Goal: Task Accomplishment & Management: Complete application form

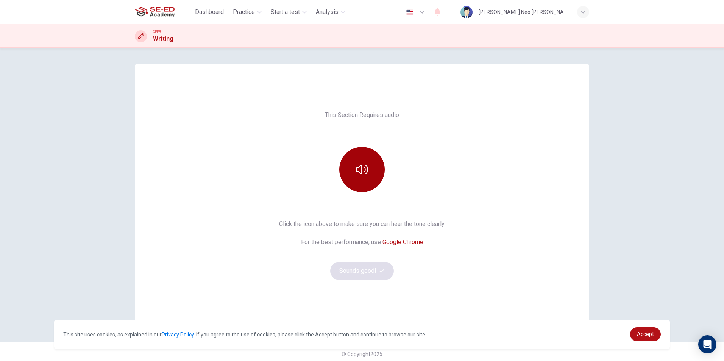
click at [364, 164] on icon "button" at bounding box center [362, 170] width 12 height 12
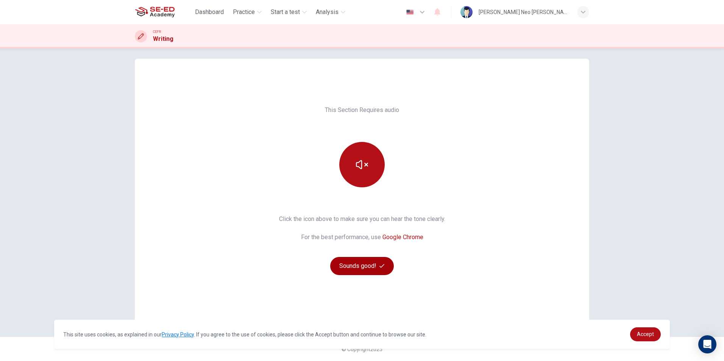
click at [363, 268] on button "Sounds good!" at bounding box center [362, 266] width 64 height 18
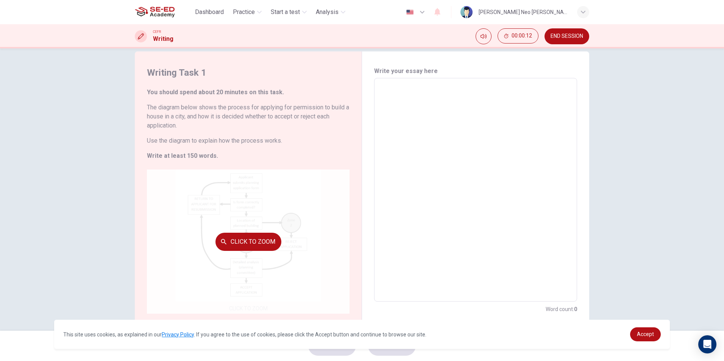
scroll to position [25, 0]
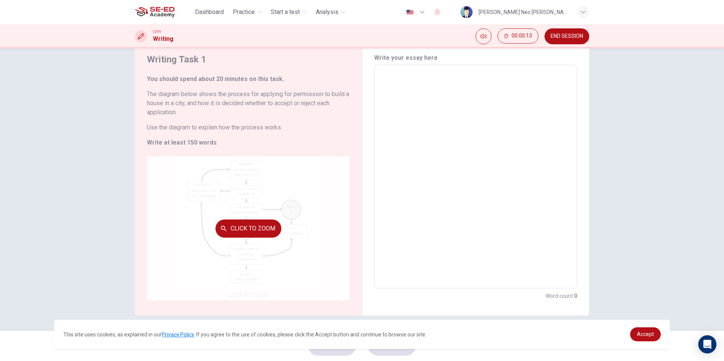
click at [268, 222] on button "Click to Zoom" at bounding box center [248, 229] width 66 height 18
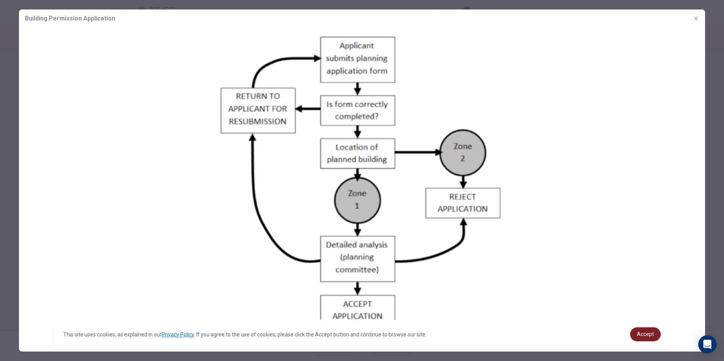
click at [657, 337] on link "Accept" at bounding box center [645, 335] width 31 height 14
click at [696, 19] on icon "button" at bounding box center [696, 19] width 6 height 6
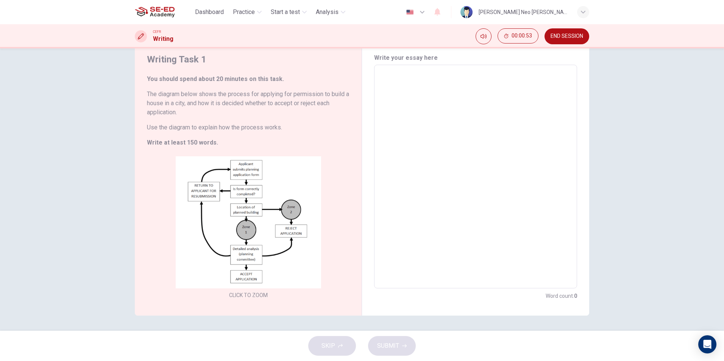
drag, startPoint x: 250, startPoint y: 94, endPoint x: 164, endPoint y: 128, distance: 92.2
click at [164, 128] on div "You should spend about 20 minutes on this task. The diagram below shows the pro…" at bounding box center [248, 111] width 203 height 73
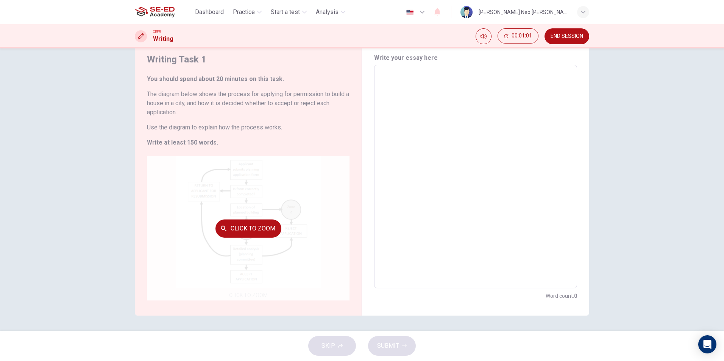
click at [256, 224] on button "Click to Zoom" at bounding box center [248, 229] width 66 height 18
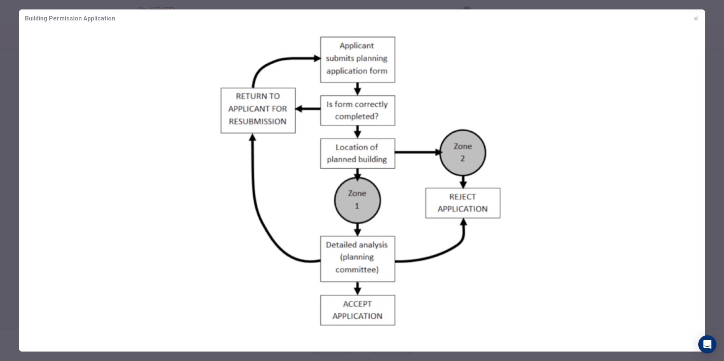
click at [694, 22] on button "button" at bounding box center [696, 18] width 12 height 12
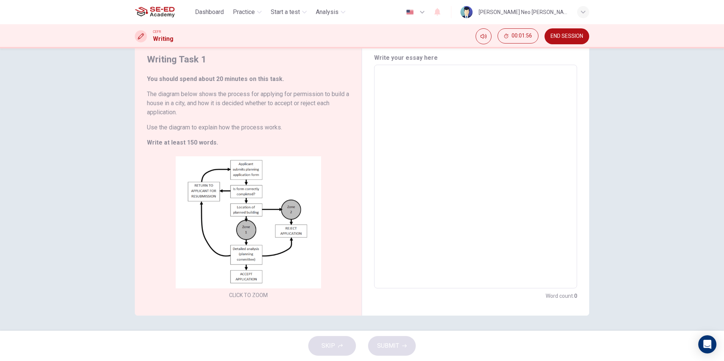
click at [445, 83] on textarea at bounding box center [475, 176] width 192 height 211
type textarea "T"
type textarea "x"
type textarea "To"
type textarea "x"
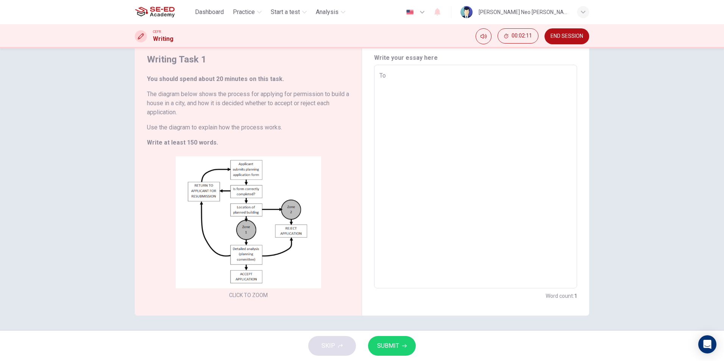
type textarea "To"
type textarea "x"
type textarea "To a"
type textarea "x"
type textarea "To ap"
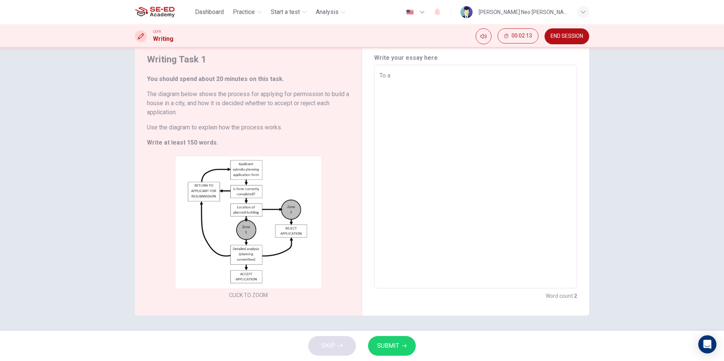
type textarea "x"
type textarea "To app"
type textarea "x"
type textarea "To appl"
type textarea "x"
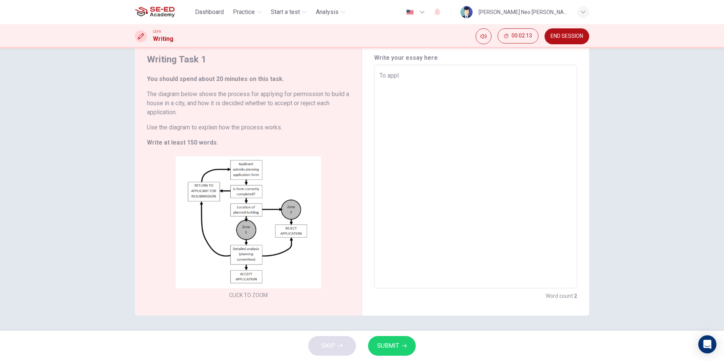
type textarea "To apply"
type textarea "x"
type textarea "To apply"
type textarea "x"
type textarea "To apply p"
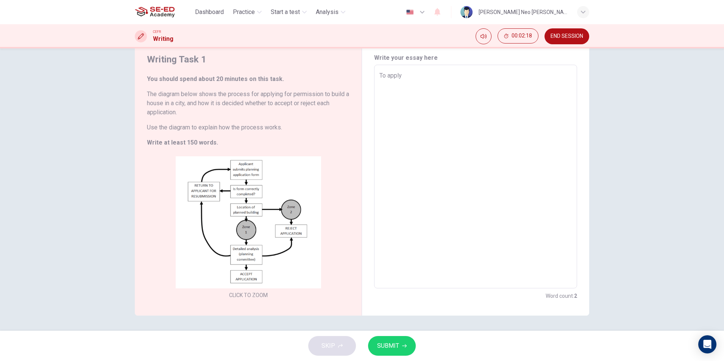
type textarea "x"
type textarea "To apply pe"
type textarea "x"
type textarea "To apply per"
type textarea "x"
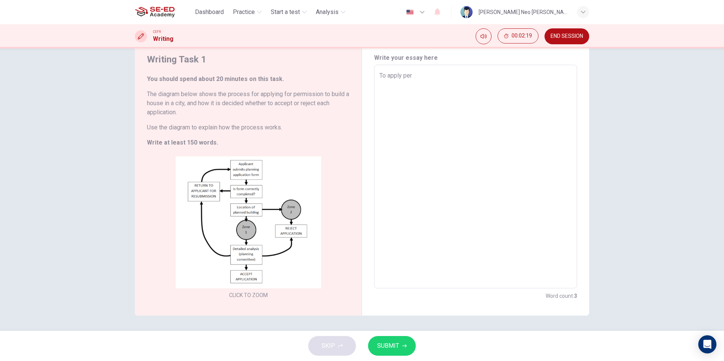
type textarea "To apply perm"
type textarea "x"
type textarea "To apply permi"
type textarea "x"
type textarea "To apply permis"
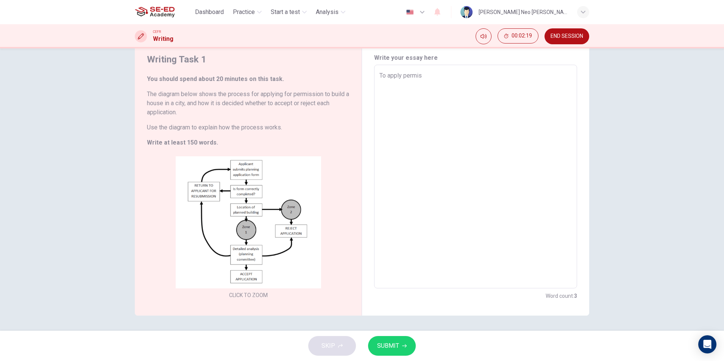
type textarea "x"
type textarea "To apply permiss"
type textarea "x"
type textarea "To apply permissi"
type textarea "x"
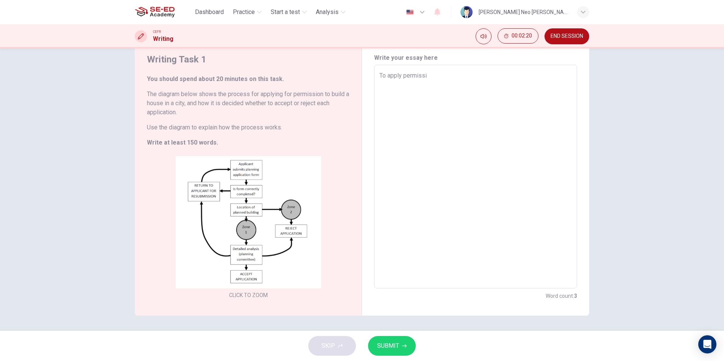
type textarea "To apply permissio"
type textarea "x"
type textarea "To apply permission"
type textarea "x"
type textarea "To apply permission"
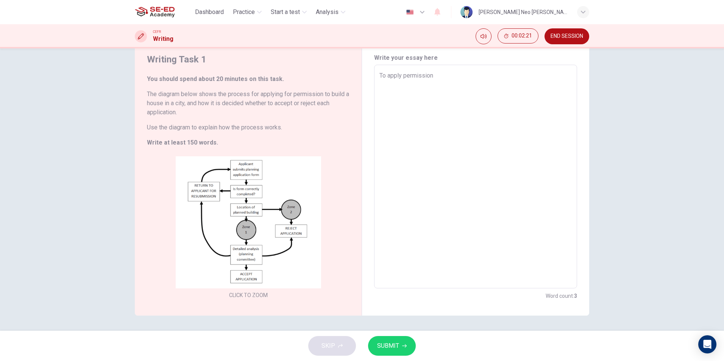
type textarea "x"
type textarea "To apply permission t"
type textarea "x"
type textarea "To apply permission to"
type textarea "x"
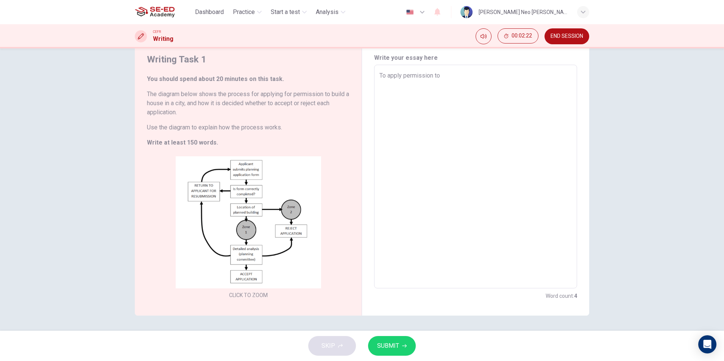
type textarea "To apply permission to"
type textarea "x"
type textarea "To apply permission to b"
type textarea "x"
type textarea "To apply permission to bu"
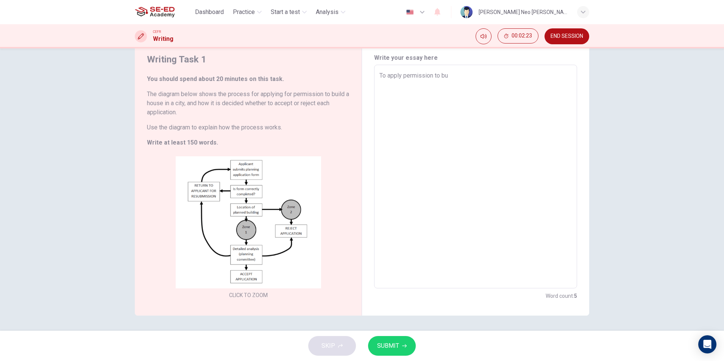
type textarea "x"
type textarea "To apply permission to bui"
type textarea "x"
type textarea "To apply permission to buil"
type textarea "x"
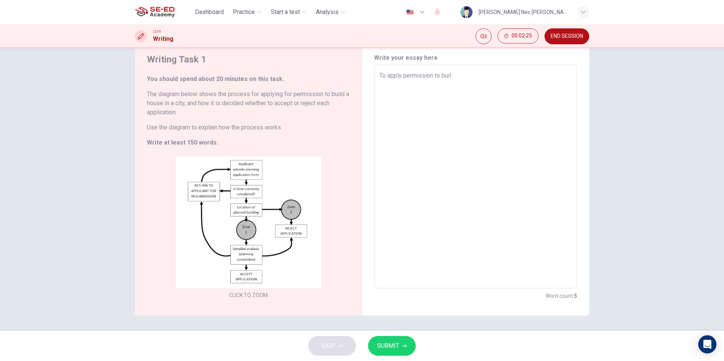
type textarea "To apply permission to build"
type textarea "x"
type textarea "To apply permission to build"
type textarea "x"
type textarea "To apply permission to build a"
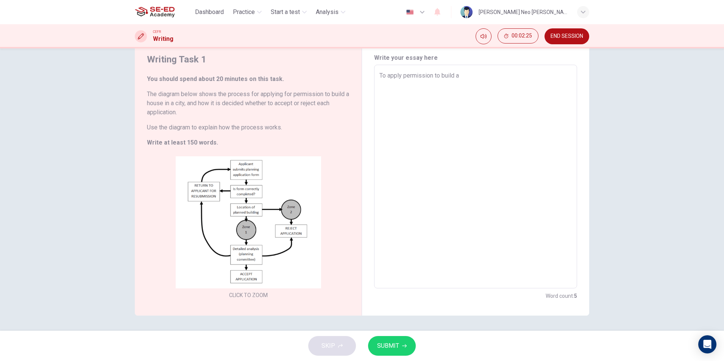
type textarea "x"
type textarea "To apply permission to build a"
type textarea "x"
type textarea "To apply permission to build a h"
type textarea "x"
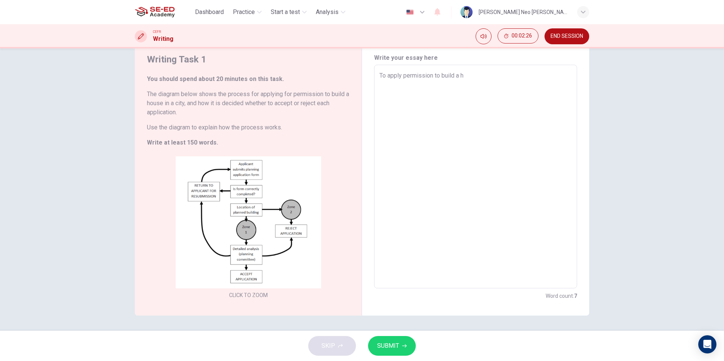
type textarea "To apply permission to build a ho"
type textarea "x"
type textarea "To apply permission to build a hou"
type textarea "x"
type textarea "To apply permission to build a hous"
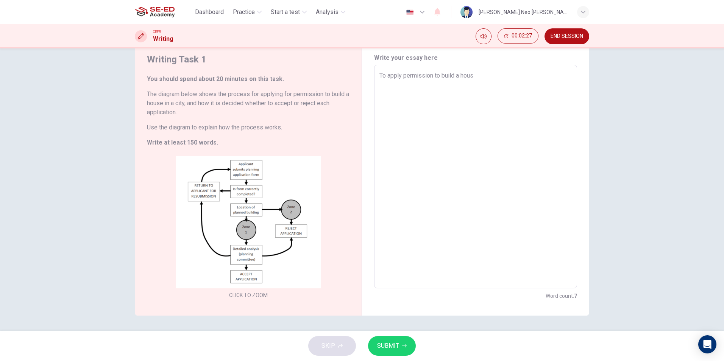
type textarea "x"
type textarea "To apply permission to build a house"
type textarea "x"
type textarea "To apply permission to build a house"
type textarea "x"
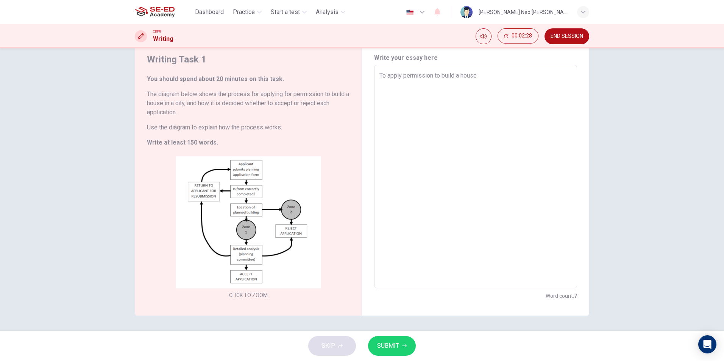
type textarea "To apply permission to build a house i"
type textarea "x"
type textarea "To apply permission to build a house in"
type textarea "x"
type textarea "To apply permission to build a house in"
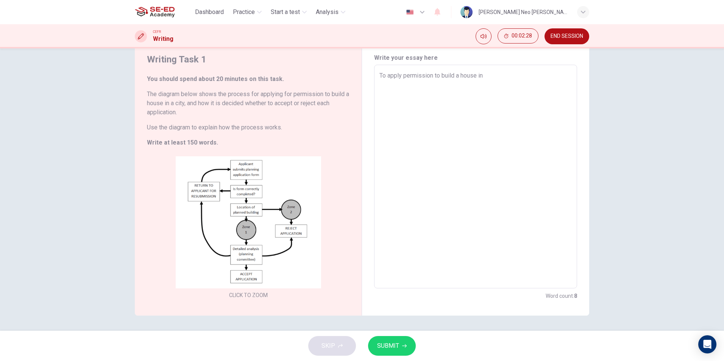
type textarea "x"
type textarea "To apply permission to build a house in t"
type textarea "x"
type textarea "To apply permission to build a house in th"
type textarea "x"
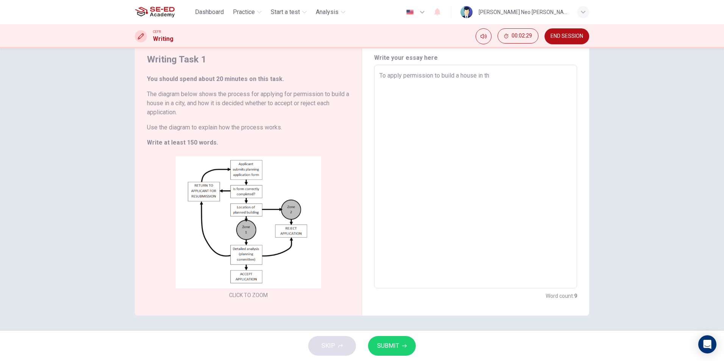
type textarea "To apply permission to build a house in thi"
type textarea "x"
type textarea "To apply permission to build a house in this"
type textarea "x"
type textarea "To apply permission to build a house in this"
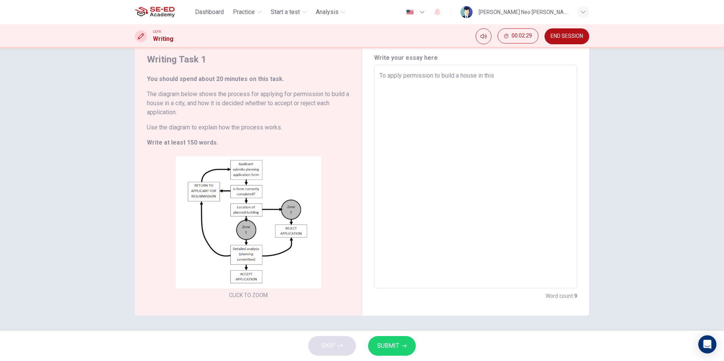
type textarea "x"
type textarea "To apply permission to build a house in this c"
type textarea "x"
type textarea "To apply permission to build a house in this ci"
type textarea "x"
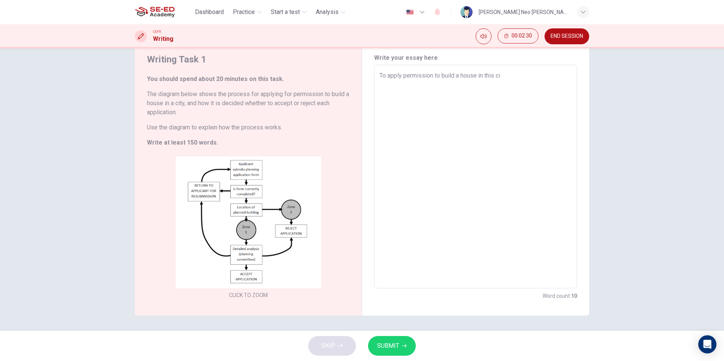
type textarea "To apply permission to build a house in this cit"
type textarea "x"
type textarea "To apply permission to build a house in this city"
type textarea "x"
type textarea "To apply permission to build a house in this city,"
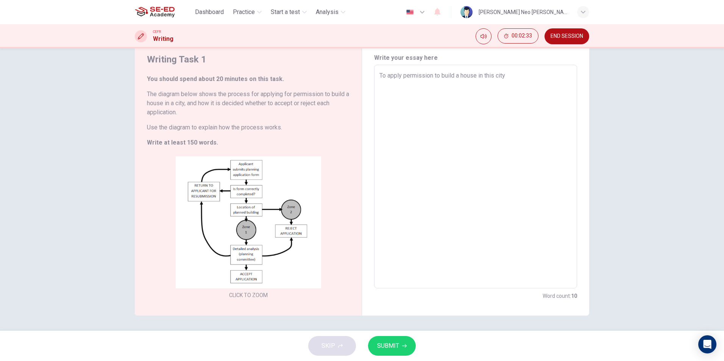
type textarea "x"
type textarea "To apply permission to build a house in this city,"
type textarea "x"
type textarea "To apply permission to build a house in this city, t"
type textarea "x"
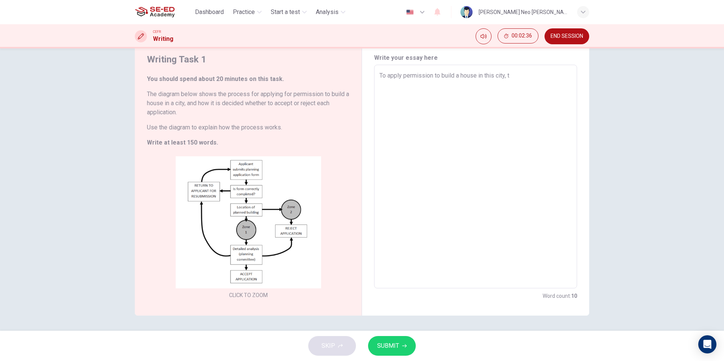
type textarea "To apply permission to build a house in this city, th"
type textarea "x"
type textarea "To apply permission to build a house in this city, the"
type textarea "x"
type textarea "To apply permission to build a house in this city, ther"
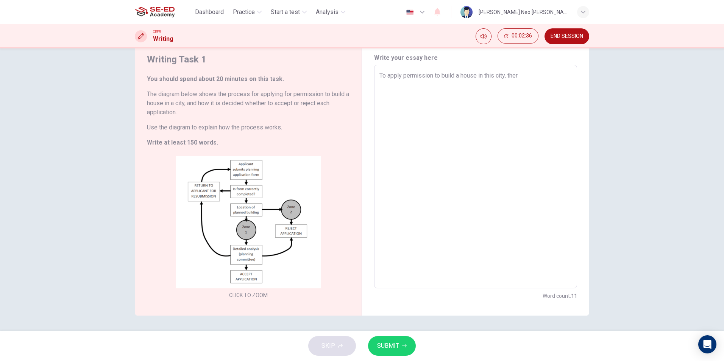
type textarea "x"
type textarea "To apply permission to build a house in this city, there"
type textarea "x"
type textarea "To apply permission to build a house in this city, there"
type textarea "x"
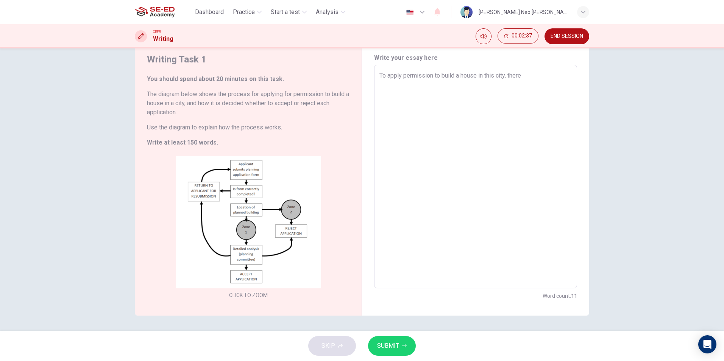
type textarea "To apply permission to build a house in this city, there w"
type textarea "x"
type textarea "To apply permission to build a house in this city, there wi"
type textarea "x"
type textarea "To apply permission to build a house in this city, there wil"
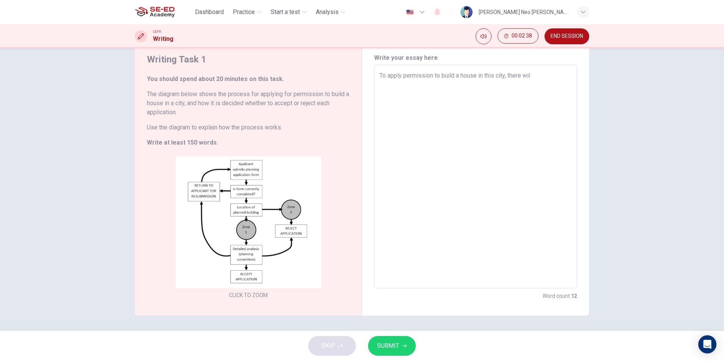
type textarea "x"
type textarea "To apply permission to build a house in this city, there will"
type textarea "x"
type textarea "To apply permission to build a house in this city, there will"
type textarea "x"
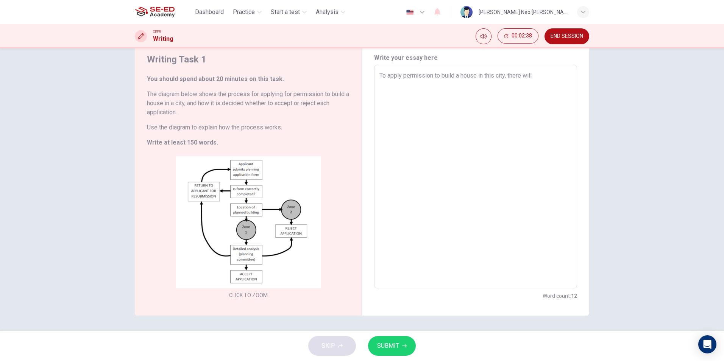
type textarea "To apply permission to build a house in this city, there will b"
type textarea "x"
type textarea "To apply permission to build a house in this city, there will be"
type textarea "x"
type textarea "To apply permission to build a house in this city, there will be"
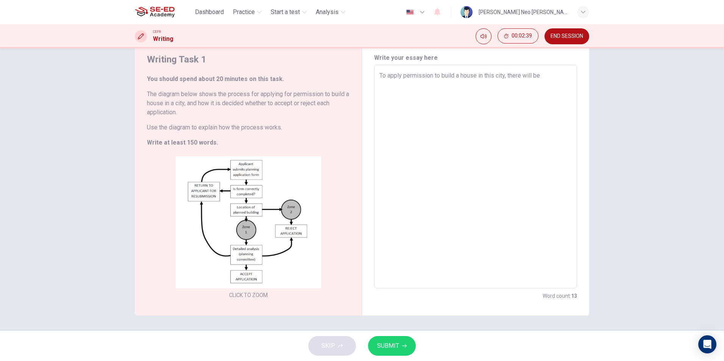
type textarea "x"
type textarea "To apply permission to build a house in this city, there will be m"
type textarea "x"
type textarea "To apply permission to build a house in this city, there will be ma"
type textarea "x"
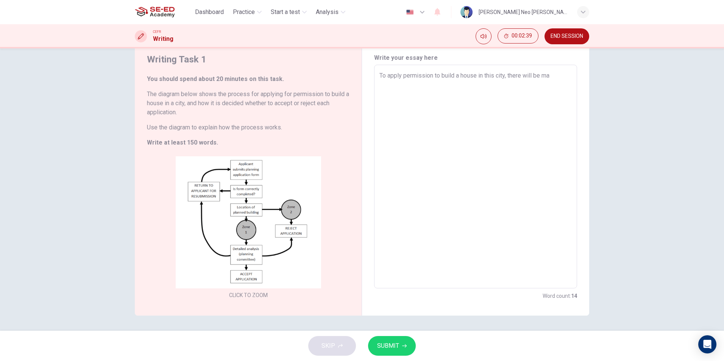
type textarea "To apply permission to build a house in this city, there will be man"
type textarea "x"
type textarea "To apply permission to build a house in this city, there will be many"
type textarea "x"
type textarea "To apply permission to build a house in this city, there will be many"
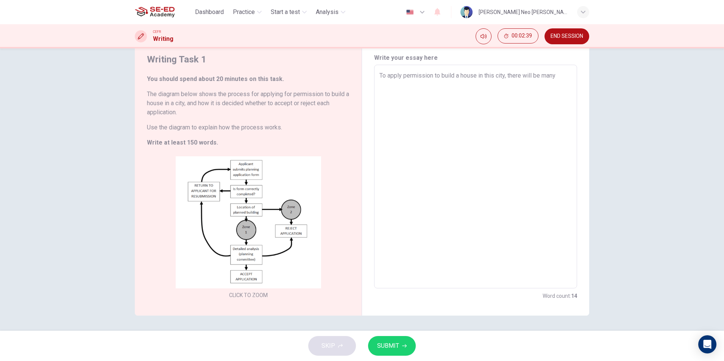
type textarea "x"
type textarea "To apply permission to build a house in this city, there will be many d"
type textarea "x"
type textarea "To apply permission to build a house in this city, there will be many di"
type textarea "x"
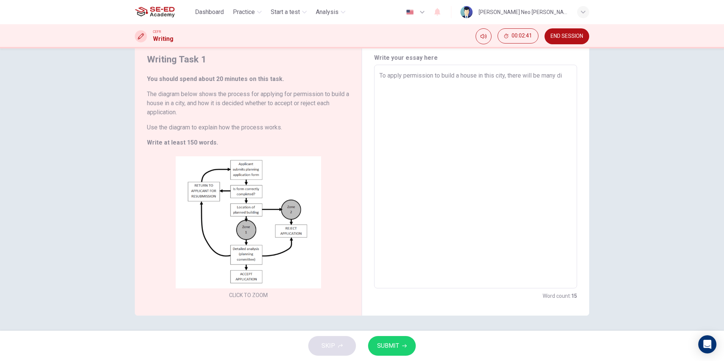
type textarea "To apply permission to build a house in this city, there will be many dif"
type textarea "x"
type textarea "To apply permission to build a house in this city, there will be many diff"
type textarea "x"
type textarea "To apply permission to build a house in this city, there will be many diffr"
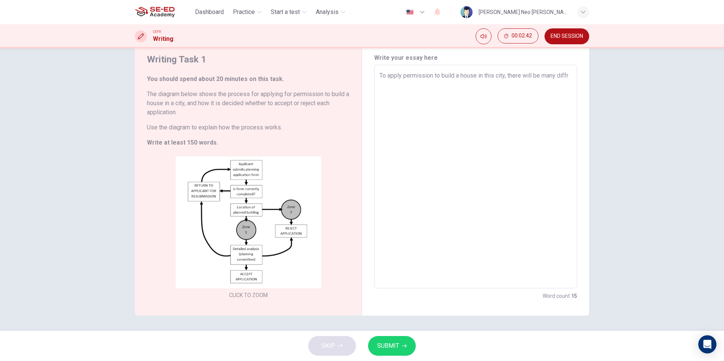
type textarea "x"
type textarea "To apply permission to build a house in this city, there will be many diffre"
type textarea "x"
type textarea "To apply permission to build a house in this city, there will be many diffren"
type textarea "x"
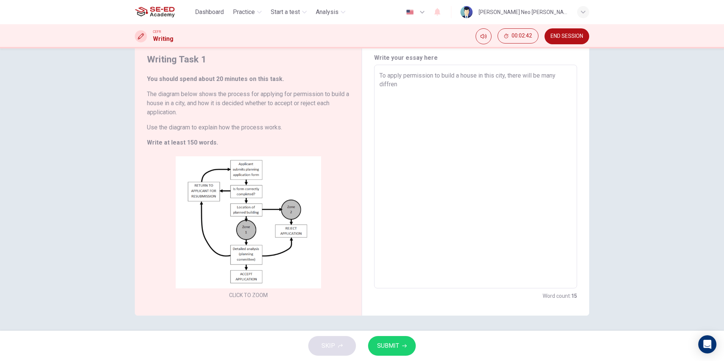
type textarea "To apply permission to build a house in this city, there will be many diffrent"
type textarea "x"
type textarea "To apply permission to build a house in this city, there will be many diffrent"
type textarea "x"
type textarea "To apply permission to build a house in this city, there will be many diffrent s"
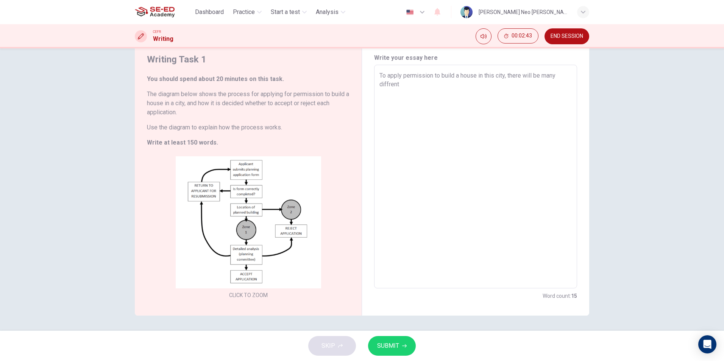
type textarea "x"
type textarea "To apply permission to build a house in this city, there will be many diffrent …"
type textarea "x"
type textarea "To apply permission to build a house in this city, there will be many diffrent …"
type textarea "x"
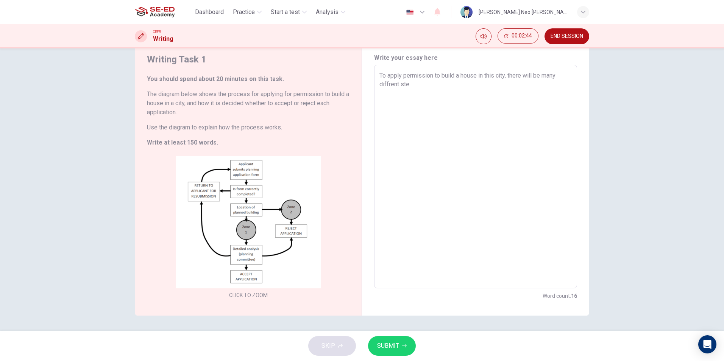
type textarea "To apply permission to build a house in this city, there will be many diffrent …"
type textarea "x"
type textarea "To apply permission to build a house in this city, there will be many diffrent …"
type textarea "x"
type textarea "To apply permission to build a house in this city, there will be many diffrent …"
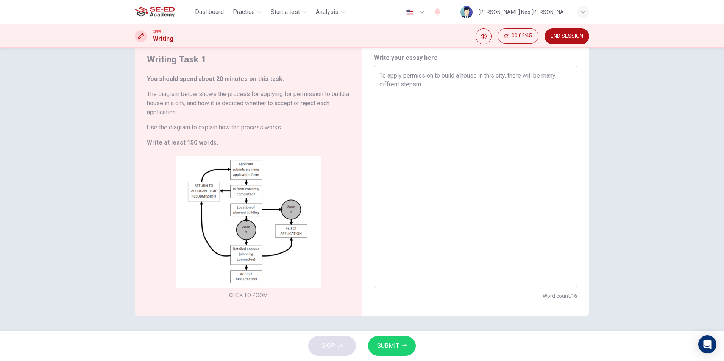
type textarea "x"
type textarea "To apply permission to build a house in this city, there will be many diffrent …"
type textarea "x"
type textarea "To apply permission to build a house in this city, there will be many diffrent …"
type textarea "x"
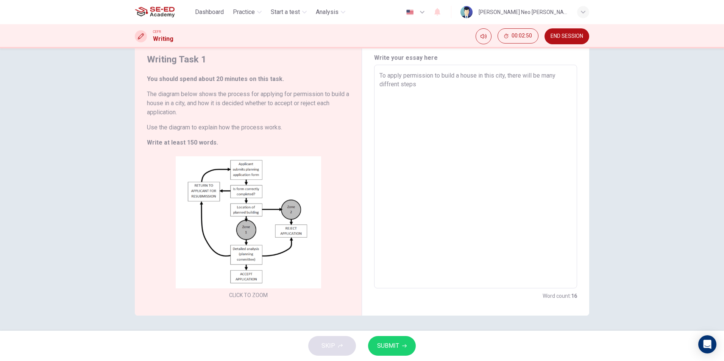
type textarea "To apply permission to build a house in this city, there will be many diffrent …"
type textarea "x"
type textarea "To apply permission to build a house in this city, there will be many diffrent …"
type textarea "x"
type textarea "To apply permission to build a house in this city, there will be many diffrent …"
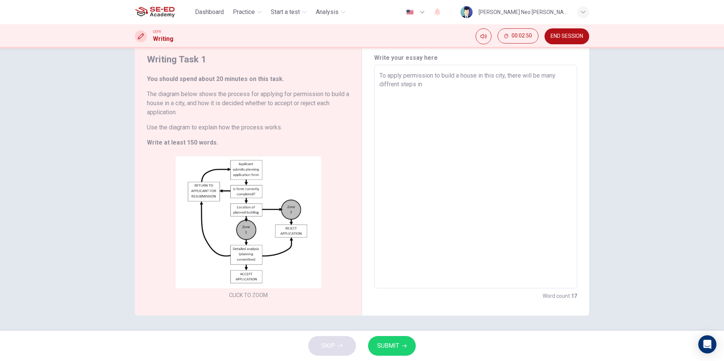
type textarea "x"
type textarea "To apply permission to build a house in this city, there will be many diffrent …"
type textarea "x"
type textarea "To apply permission to build a house in this city, there will be many diffrent …"
type textarea "x"
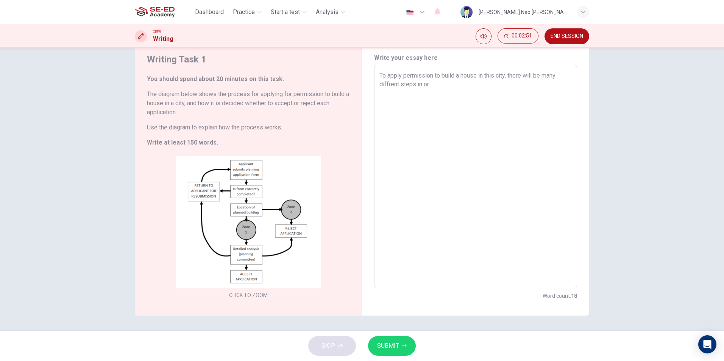
type textarea "To apply permission to build a house in this city, there will be many diffrent …"
type textarea "x"
type textarea "To apply permission to build a house in this city, there will be many diffrent …"
type textarea "x"
type textarea "To apply permission to build a house in this city, there will be many diffrent …"
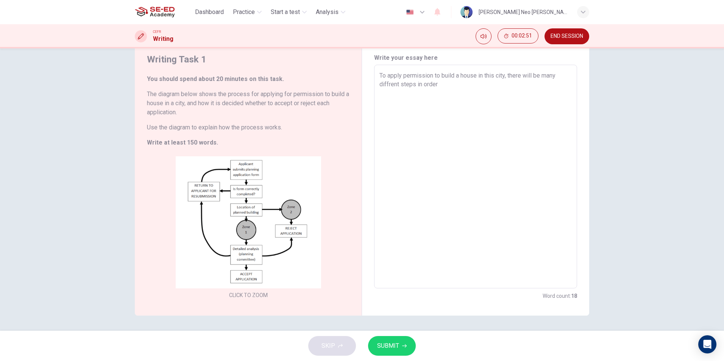
type textarea "x"
type textarea "To apply permission to build a house in this city, there will be many diffrent …"
type textarea "x"
type textarea "To apply permission to build a house in this city, there will be many diffrent …"
type textarea "x"
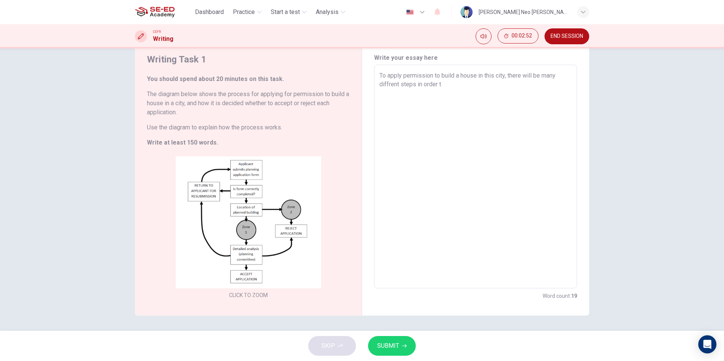
type textarea "To apply permission to build a house in this city, there will be many diffrent …"
type textarea "x"
type textarea "To apply permission to build a house in this city, there will be many diffrent …"
type textarea "x"
type textarea "To apply permission to build a house in this city, there will be many diffrent …"
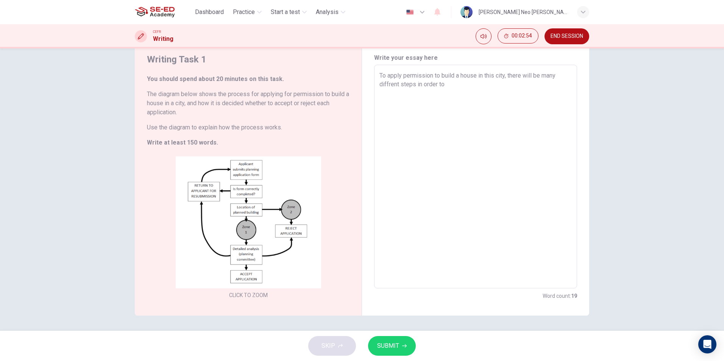
type textarea "x"
click at [539, 83] on textarea "To apply permission to build a house in this city, there will be many diffrent …" at bounding box center [475, 176] width 192 height 211
click at [449, 110] on textarea "To apply permission to build a house in this city, there will be many diffrent …" at bounding box center [475, 176] width 192 height 211
click at [552, 102] on textarea "To apply permission to build a house in this city, there will be many diffrent …" at bounding box center [475, 176] width 192 height 211
click at [436, 111] on textarea "To apply permission to build a house in this city, there will be many diffrent …" at bounding box center [475, 176] width 192 height 211
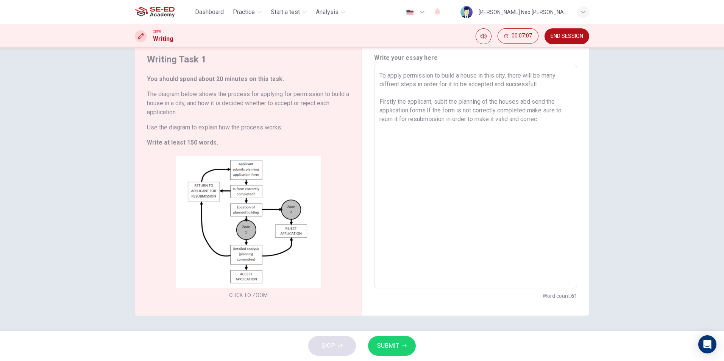
click at [147, 94] on h6 "The diagram below shows the process for applying for permission to build a hous…" at bounding box center [248, 103] width 203 height 27
drag, startPoint x: 145, startPoint y: 91, endPoint x: 188, endPoint y: 98, distance: 43.3
click at [176, 98] on h6 "The diagram below shows the process for applying for permission to build a hous…" at bounding box center [248, 103] width 203 height 27
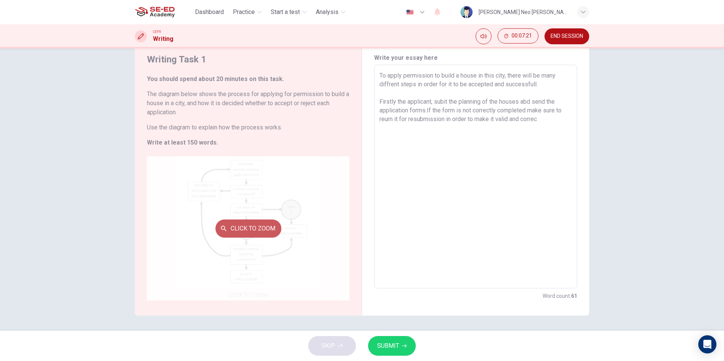
click at [261, 231] on button "Click to Zoom" at bounding box center [248, 229] width 66 height 18
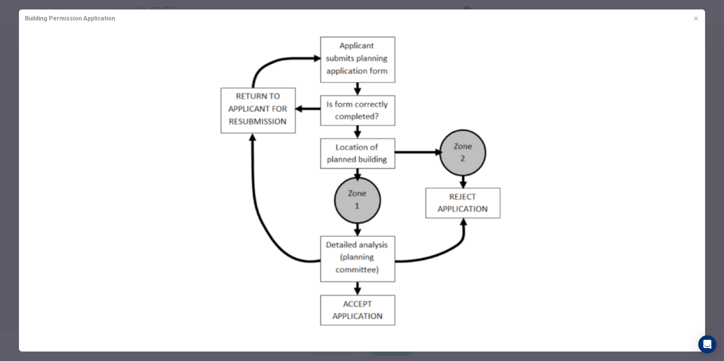
click at [696, 19] on icon "button" at bounding box center [695, 18] width 3 height 3
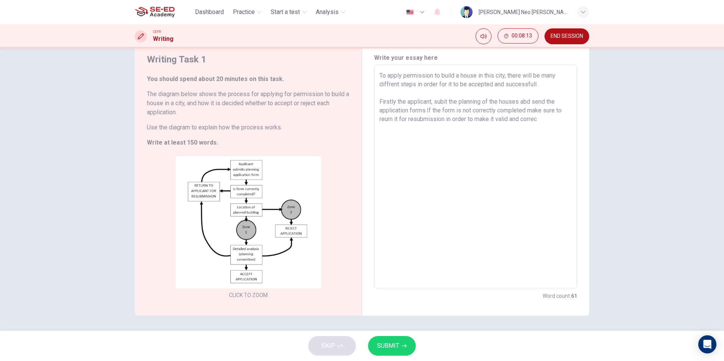
click at [559, 119] on textarea "To apply permission to build a house in this city, there will be many diffrent …" at bounding box center [475, 176] width 192 height 211
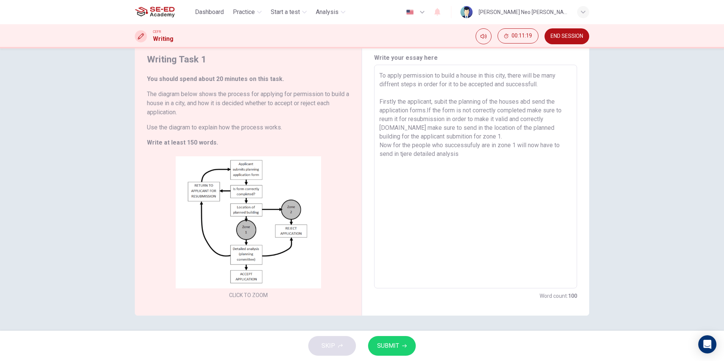
click at [407, 158] on textarea "To apply permission to build a house in this city, there will be many diffrent …" at bounding box center [475, 176] width 192 height 211
click at [468, 155] on textarea "To apply permission to build a house in this city, there will be many diffrent …" at bounding box center [475, 176] width 192 height 211
click at [575, 40] on button "END SESSION" at bounding box center [567, 36] width 45 height 16
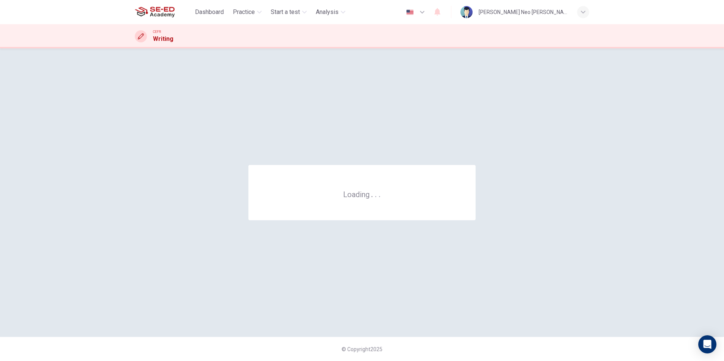
scroll to position [0, 0]
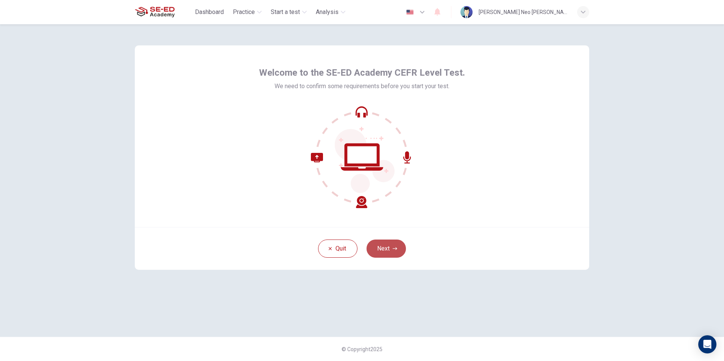
click at [396, 243] on button "Next" at bounding box center [386, 249] width 39 height 18
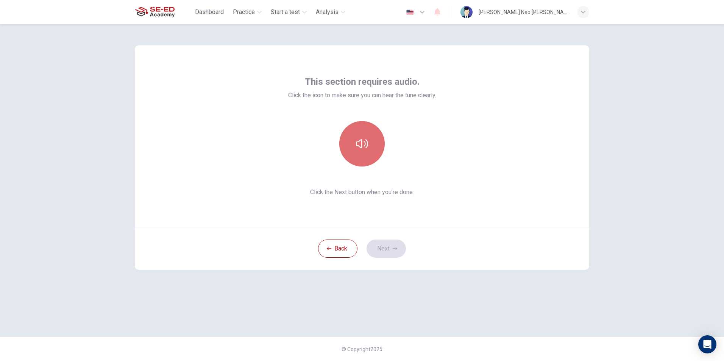
click at [362, 154] on button "button" at bounding box center [361, 143] width 45 height 45
click at [393, 248] on icon "button" at bounding box center [395, 249] width 5 height 5
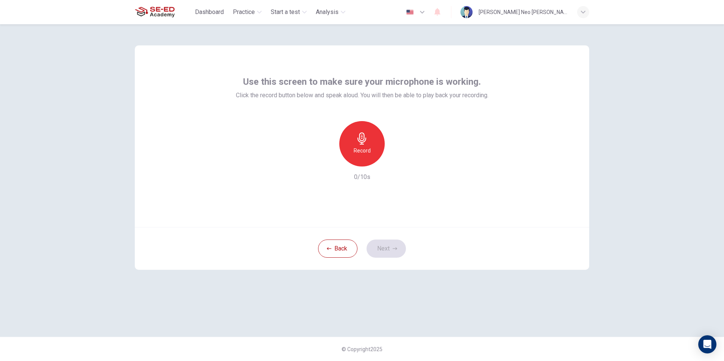
click at [359, 151] on h6 "Record" at bounding box center [362, 150] width 17 height 9
click at [380, 250] on button "Next" at bounding box center [386, 249] width 39 height 18
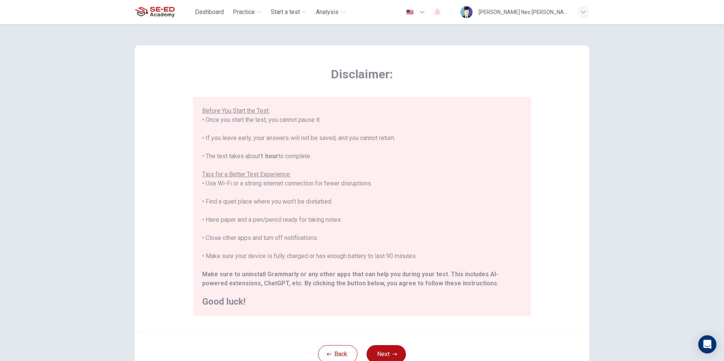
scroll to position [38, 0]
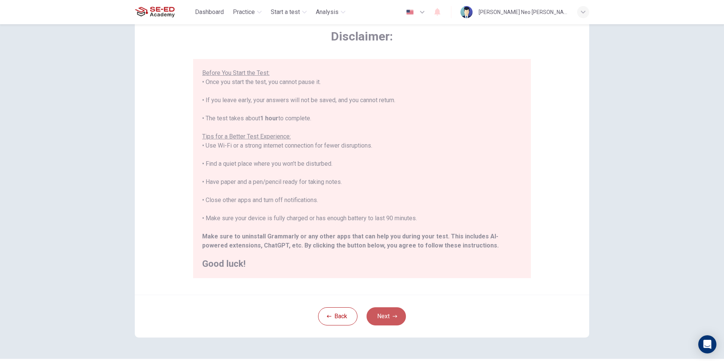
click at [386, 311] on button "Next" at bounding box center [386, 316] width 39 height 18
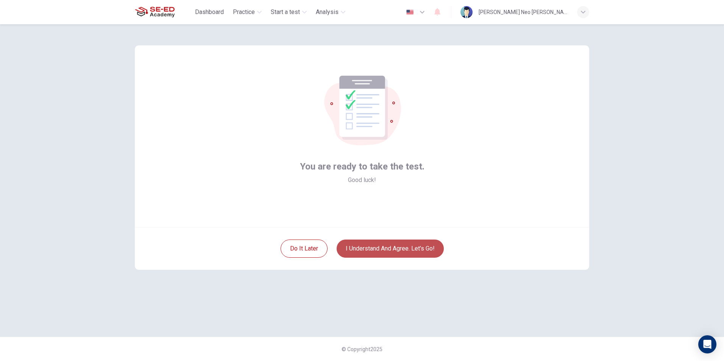
click at [398, 256] on button "I understand and agree. Let’s go!" at bounding box center [390, 249] width 107 height 18
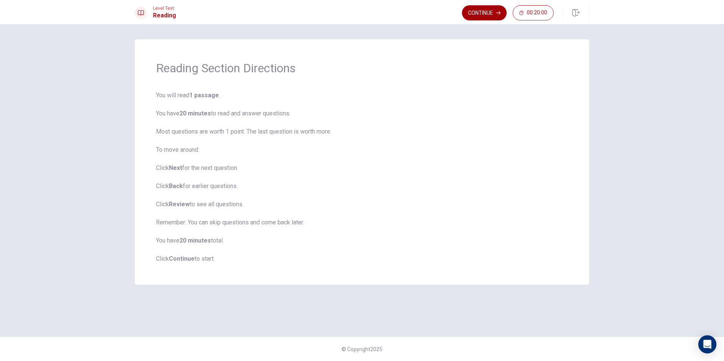
click at [485, 13] on button "Continue" at bounding box center [484, 12] width 45 height 15
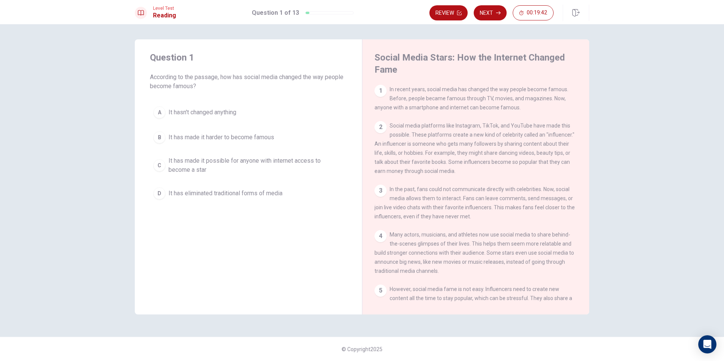
drag, startPoint x: 387, startPoint y: 87, endPoint x: 450, endPoint y: 91, distance: 63.0
click at [445, 91] on div "1 In recent years, social media has changed the way people become famous. Befor…" at bounding box center [476, 98] width 203 height 27
click at [160, 169] on div "C" at bounding box center [159, 165] width 12 height 12
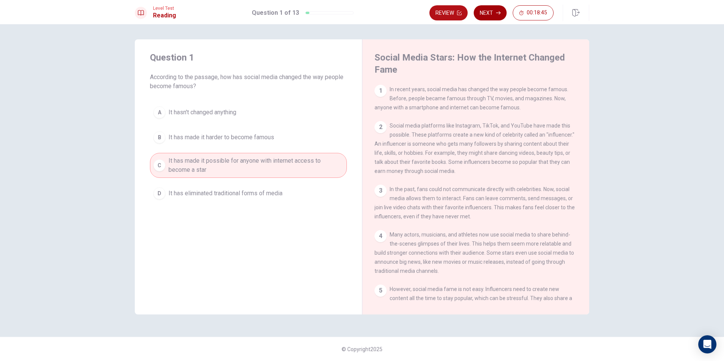
click at [498, 10] on button "Next" at bounding box center [490, 12] width 33 height 15
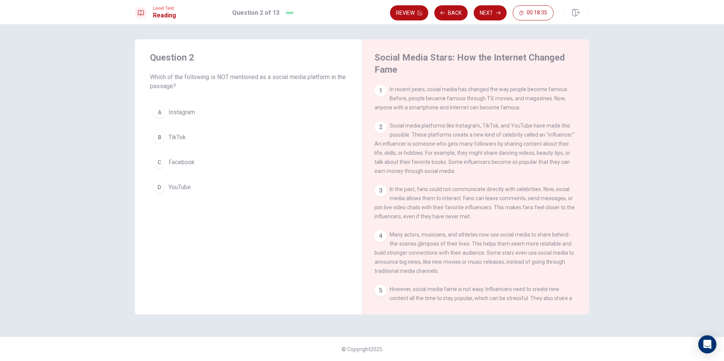
drag, startPoint x: 454, startPoint y: 125, endPoint x: 485, endPoint y: 125, distance: 31.8
click at [485, 125] on span "Social media platforms like Instagram, TikTok, and YouTube have made this possi…" at bounding box center [475, 149] width 200 height 52
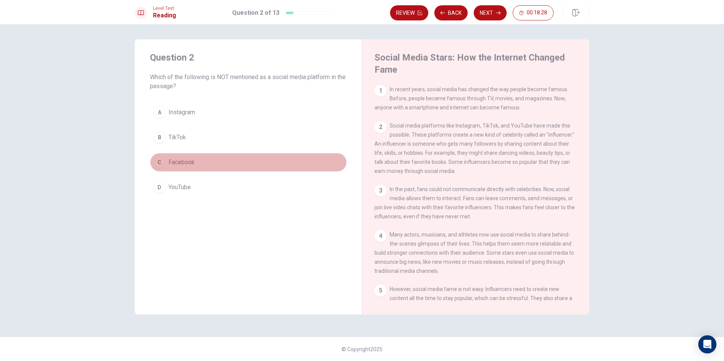
click at [188, 164] on span "Facebook" at bounding box center [182, 162] width 26 height 9
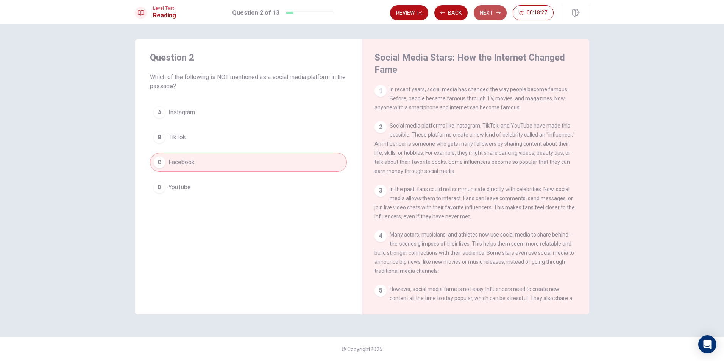
click at [487, 12] on button "Next" at bounding box center [490, 12] width 33 height 15
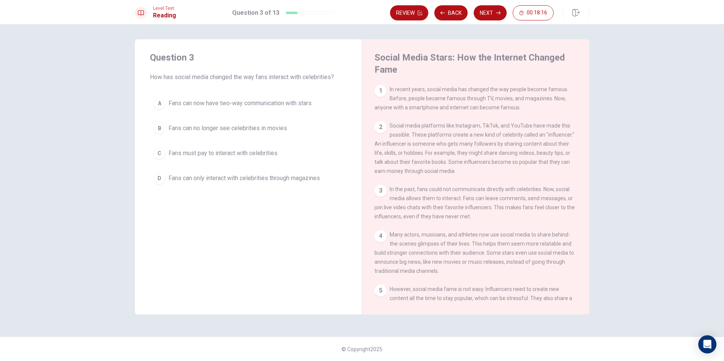
click at [239, 106] on span "Fans can now have two-way communication with stars" at bounding box center [240, 103] width 143 height 9
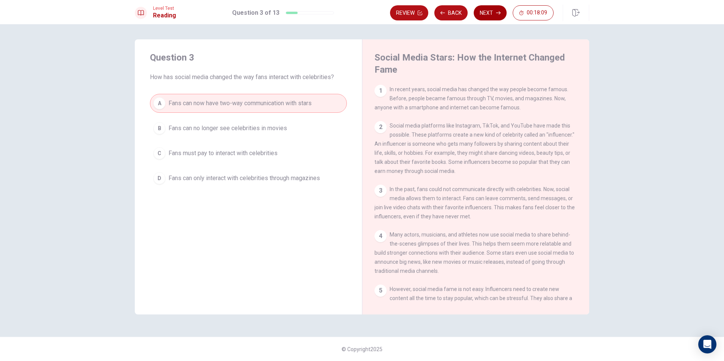
click at [484, 14] on button "Next" at bounding box center [490, 12] width 33 height 15
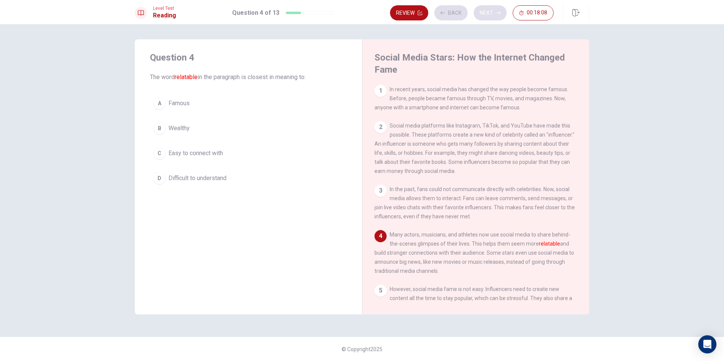
scroll to position [56, 0]
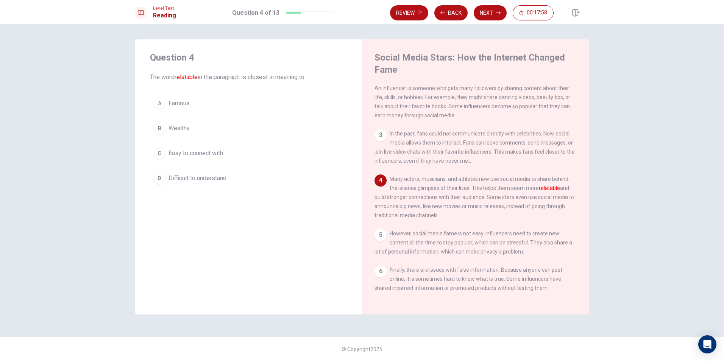
click at [191, 153] on span "Easy to connect with" at bounding box center [196, 153] width 55 height 9
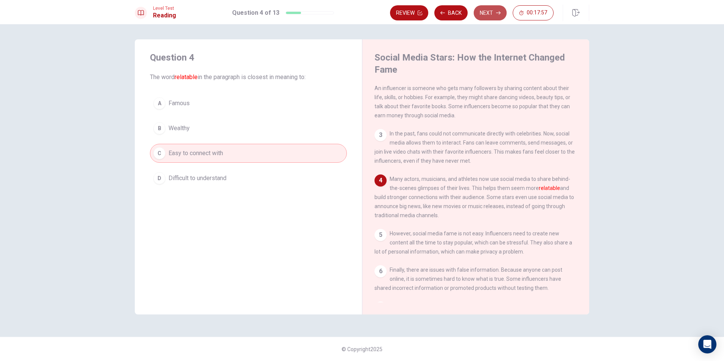
click at [480, 11] on button "Next" at bounding box center [490, 12] width 33 height 15
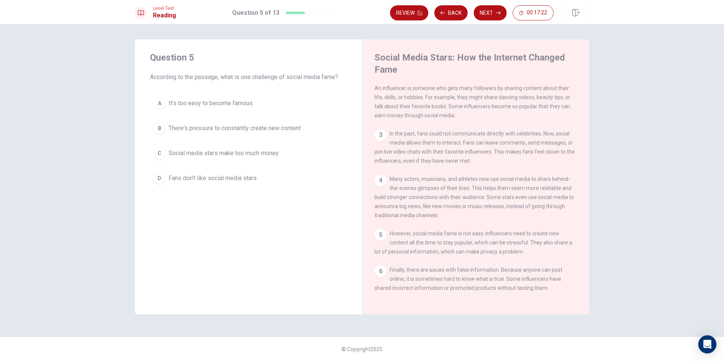
click at [233, 131] on span "There's pressure to constantly create new content" at bounding box center [235, 128] width 132 height 9
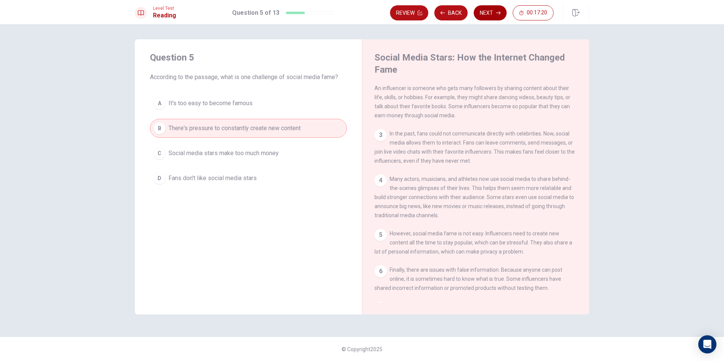
click at [482, 10] on button "Next" at bounding box center [490, 12] width 33 height 15
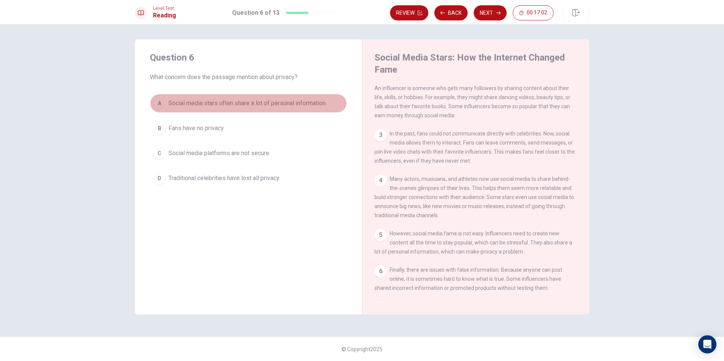
click at [254, 100] on span "Social media stars often share a lot of personal information" at bounding box center [247, 103] width 157 height 9
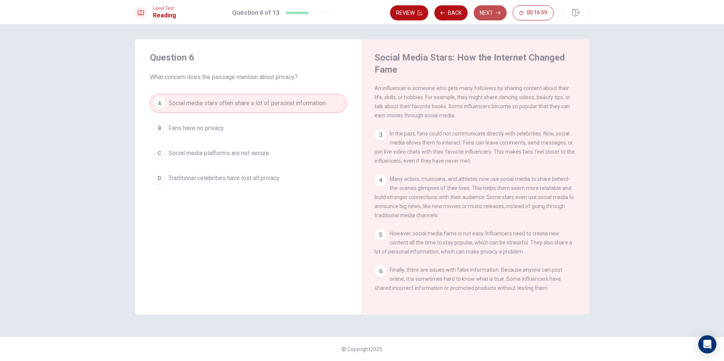
click at [487, 14] on button "Next" at bounding box center [490, 12] width 33 height 15
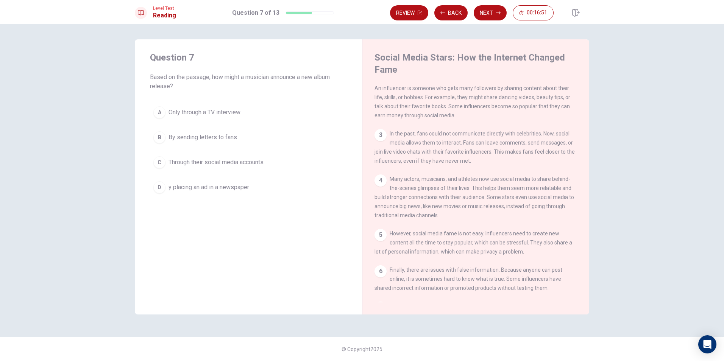
click at [260, 162] on span "Through their social media accounts" at bounding box center [216, 162] width 95 height 9
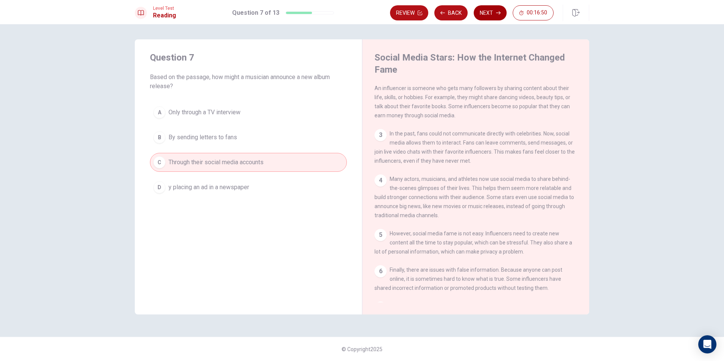
click at [488, 12] on button "Next" at bounding box center [490, 12] width 33 height 15
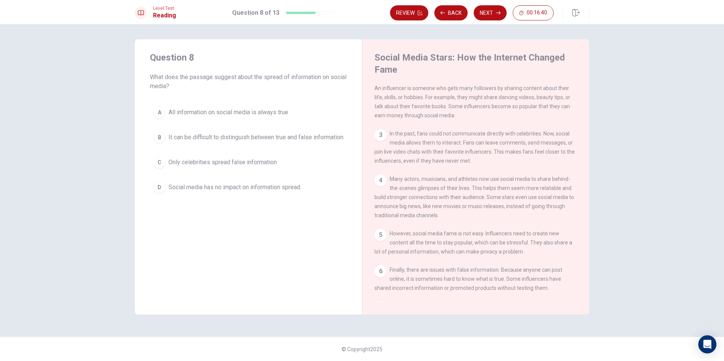
click at [264, 142] on span "It can be difficult to distinguish between true and false information" at bounding box center [256, 137] width 175 height 9
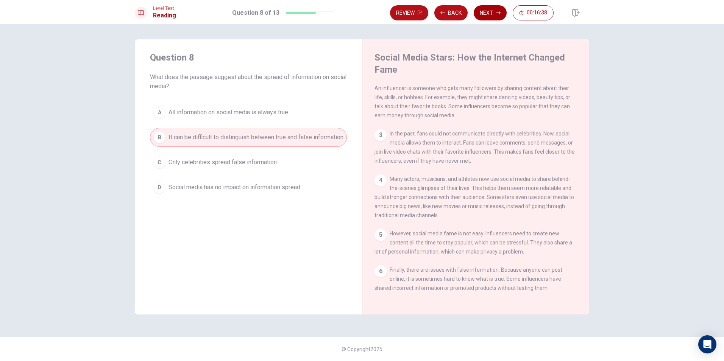
click at [492, 7] on button "Next" at bounding box center [490, 12] width 33 height 15
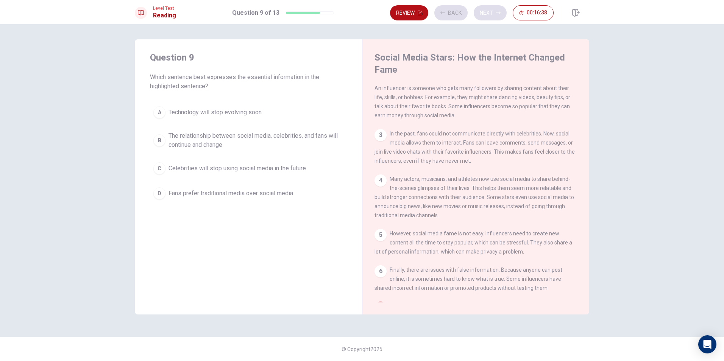
scroll to position [111, 0]
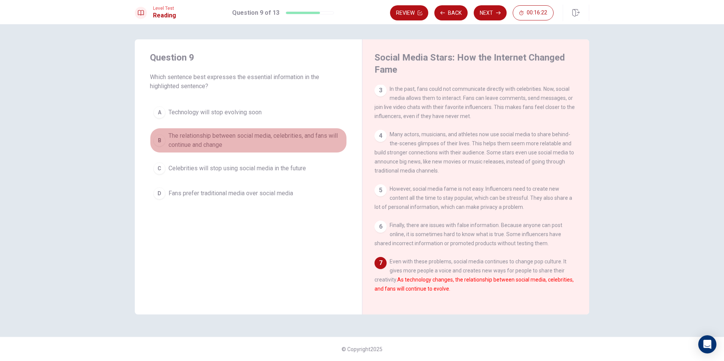
click at [298, 145] on span "The relationship between social media, celebrities, and fans will continue and …" at bounding box center [256, 140] width 175 height 18
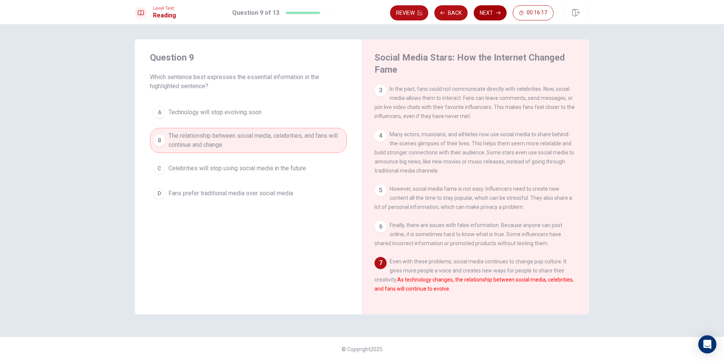
click at [482, 12] on button "Next" at bounding box center [490, 12] width 33 height 15
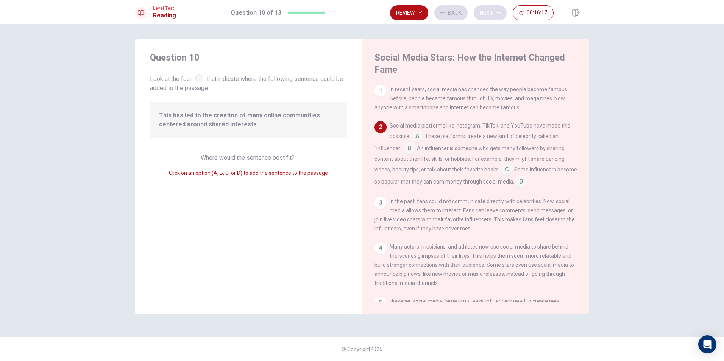
scroll to position [37, 0]
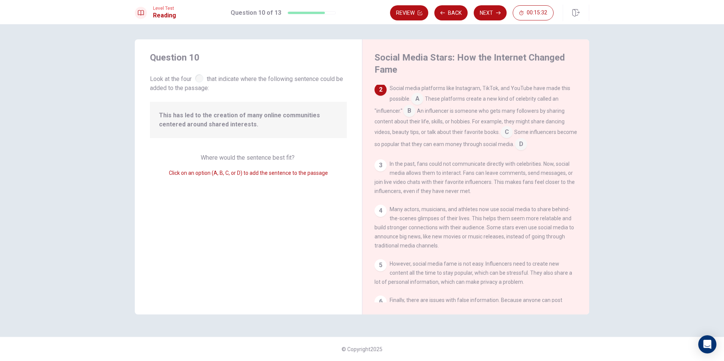
click at [508, 134] on input at bounding box center [507, 133] width 12 height 12
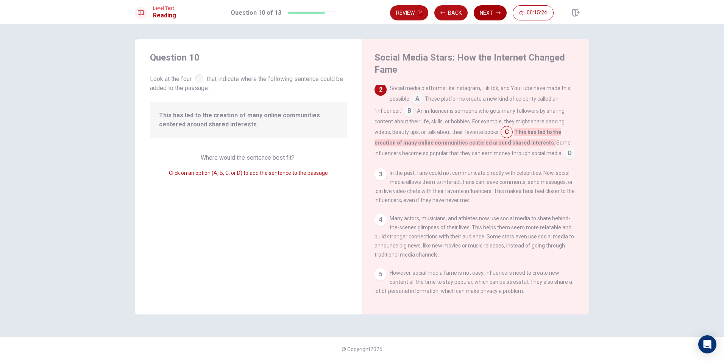
click at [498, 16] on button "Next" at bounding box center [490, 12] width 33 height 15
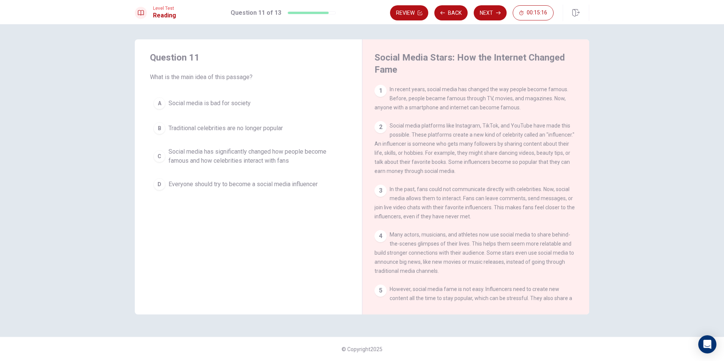
click at [279, 155] on span "Social media has significantly changed how people become famous and how celebri…" at bounding box center [256, 156] width 175 height 18
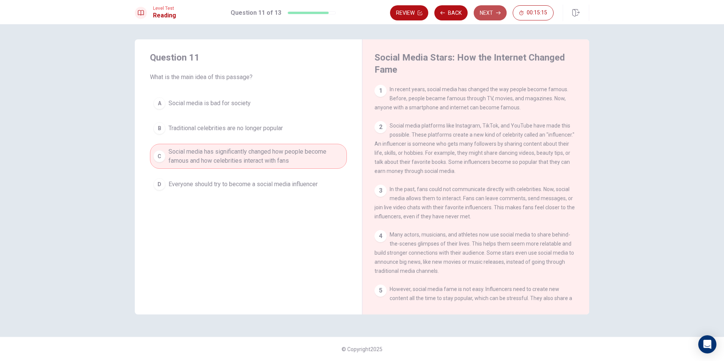
click at [490, 14] on button "Next" at bounding box center [490, 12] width 33 height 15
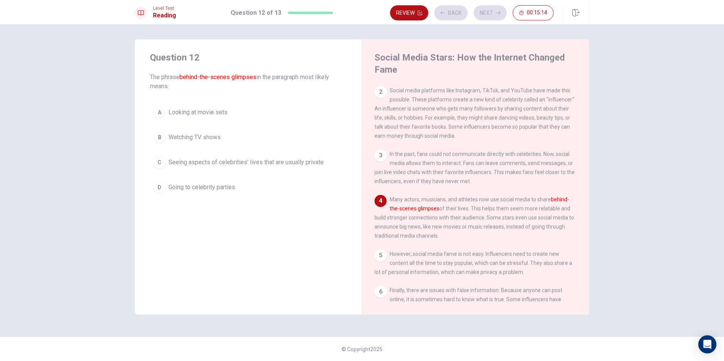
scroll to position [56, 0]
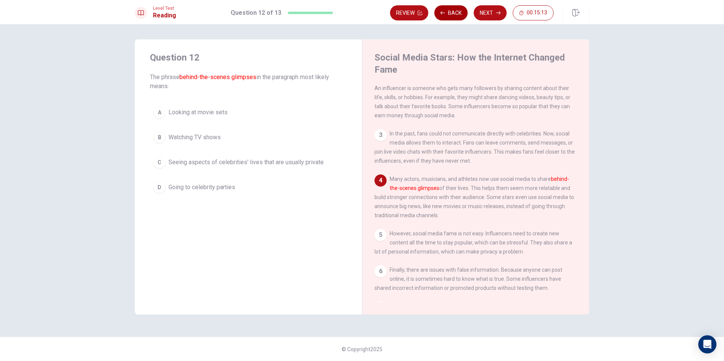
click at [459, 10] on button "Back" at bounding box center [450, 12] width 33 height 15
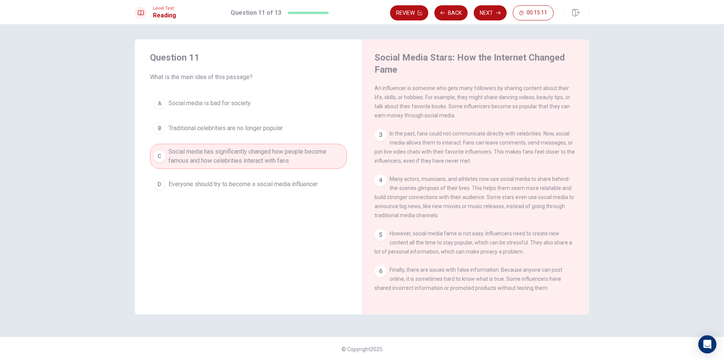
click at [381, 135] on div "3" at bounding box center [381, 135] width 12 height 12
click at [479, 11] on button "Next" at bounding box center [490, 12] width 33 height 15
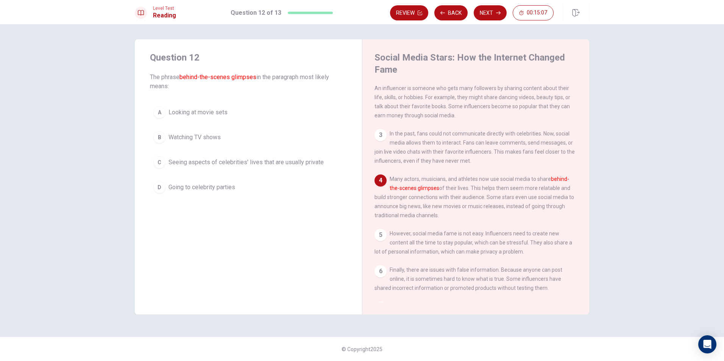
click at [352, 89] on div "Question 12 The phrase behind-the-scenes glimpses in the paragraph most likely …" at bounding box center [248, 124] width 227 height 170
click at [313, 166] on span "Seeing aspects of celebrities' lives that are usually private" at bounding box center [246, 162] width 155 height 9
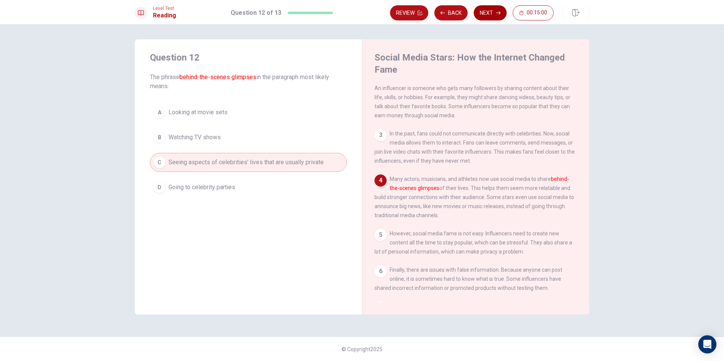
click at [487, 16] on button "Next" at bounding box center [490, 12] width 33 height 15
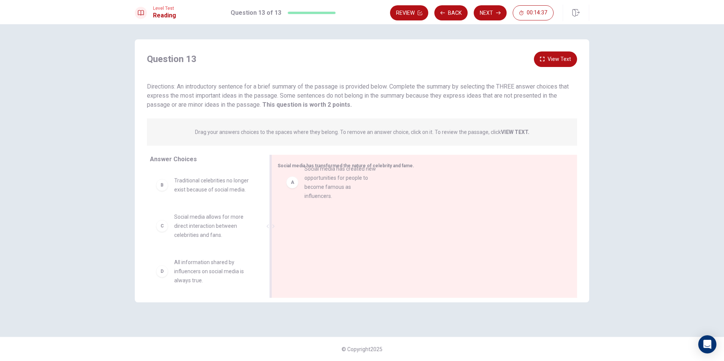
drag, startPoint x: 229, startPoint y: 197, endPoint x: 362, endPoint y: 185, distance: 133.1
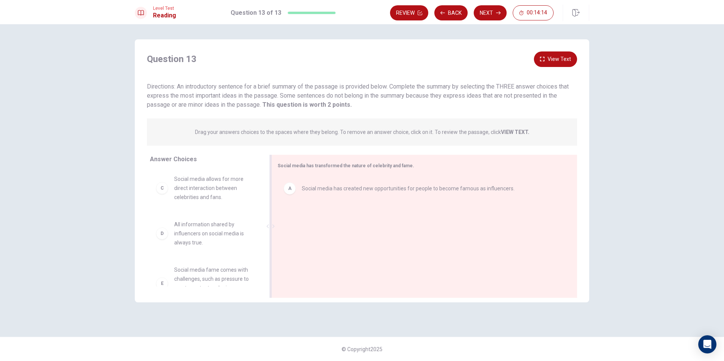
scroll to position [36, 0]
drag, startPoint x: 210, startPoint y: 190, endPoint x: 351, endPoint y: 221, distance: 144.1
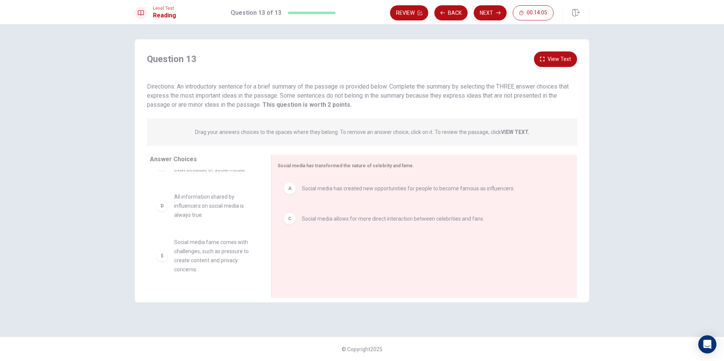
scroll to position [38, 0]
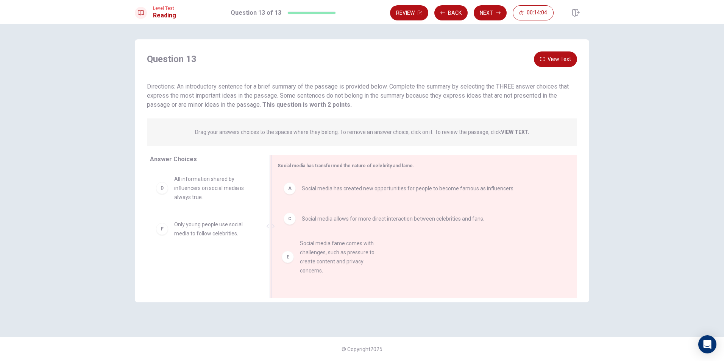
drag, startPoint x: 235, startPoint y: 242, endPoint x: 371, endPoint y: 261, distance: 137.6
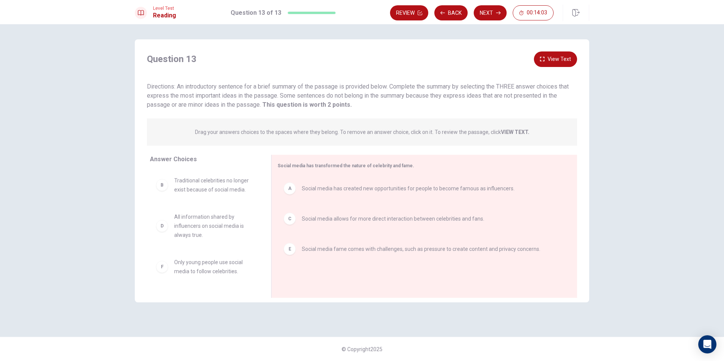
scroll to position [0, 0]
click at [477, 15] on button "Next" at bounding box center [490, 12] width 33 height 15
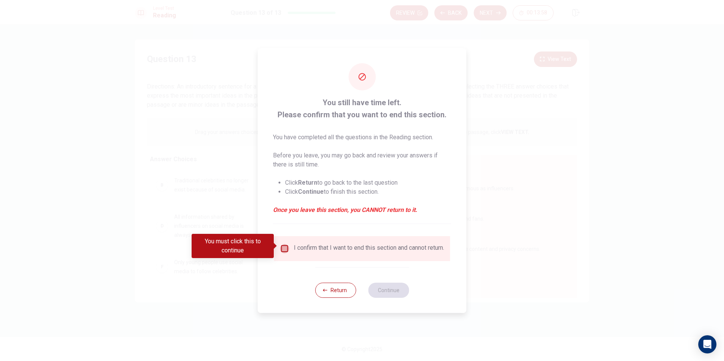
click at [287, 247] on input "You must click this to continue" at bounding box center [284, 248] width 9 height 9
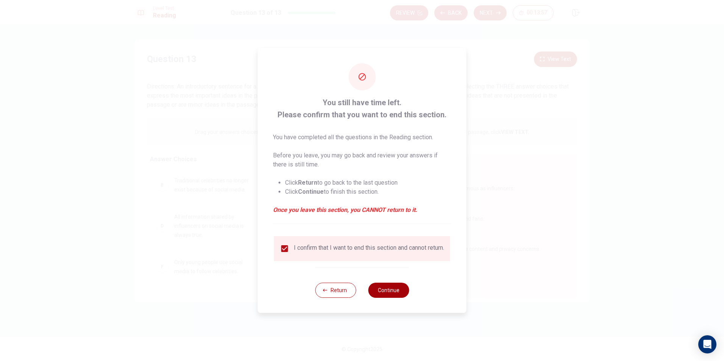
click at [399, 297] on button "Continue" at bounding box center [388, 290] width 41 height 15
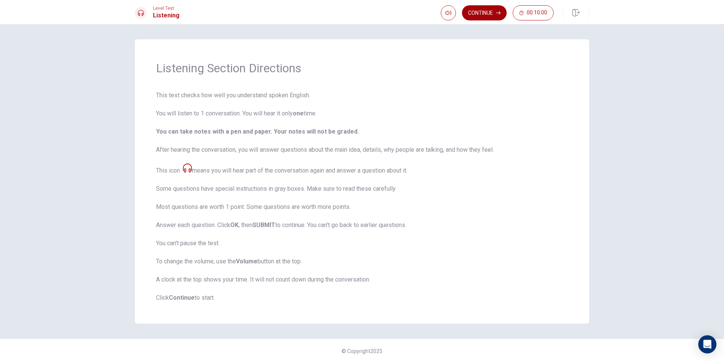
click at [491, 14] on button "Continue" at bounding box center [484, 12] width 45 height 15
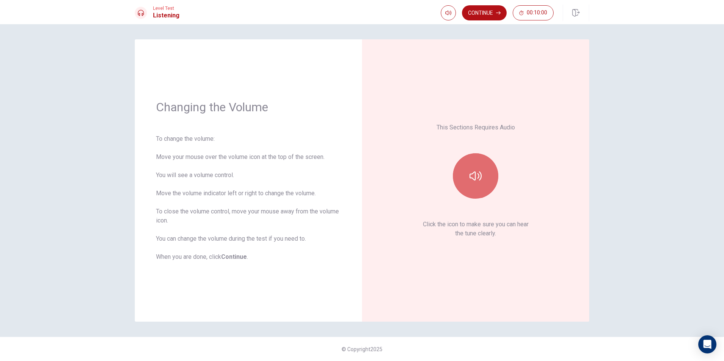
click at [486, 184] on button "button" at bounding box center [475, 175] width 45 height 45
click at [459, 28] on span at bounding box center [461, 27] width 5 height 5
click at [457, 28] on span at bounding box center [459, 27] width 5 height 5
type input "0.7"
click at [452, 25] on span at bounding box center [453, 27] width 5 height 5
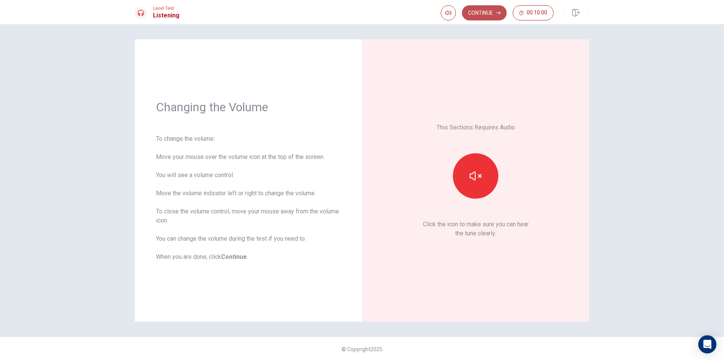
click at [480, 13] on button "Continue" at bounding box center [484, 12] width 45 height 15
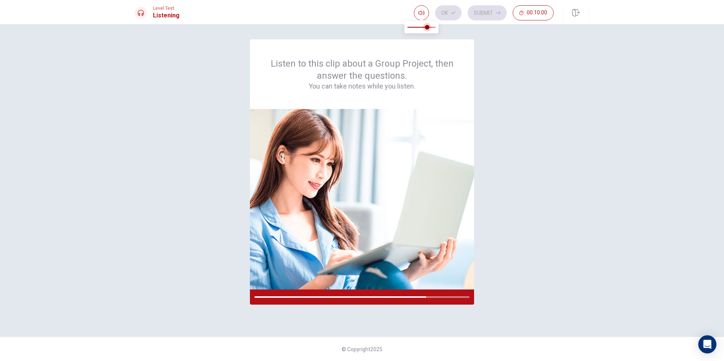
click at [429, 27] on span at bounding box center [427, 27] width 5 height 5
click at [431, 27] on span at bounding box center [430, 27] width 5 height 5
type input "0.9"
click at [432, 27] on span at bounding box center [430, 27] width 5 height 5
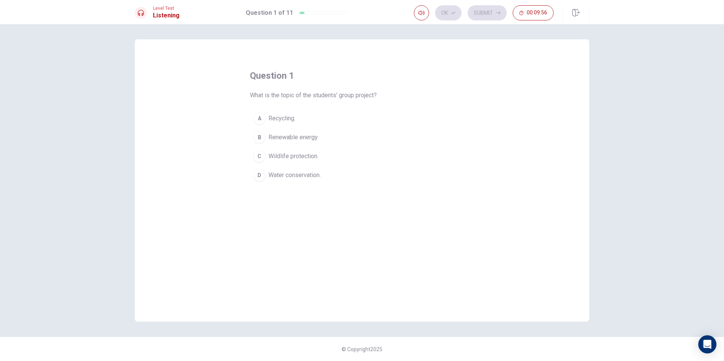
click at [309, 138] on span "Renewable energy." at bounding box center [293, 137] width 50 height 9
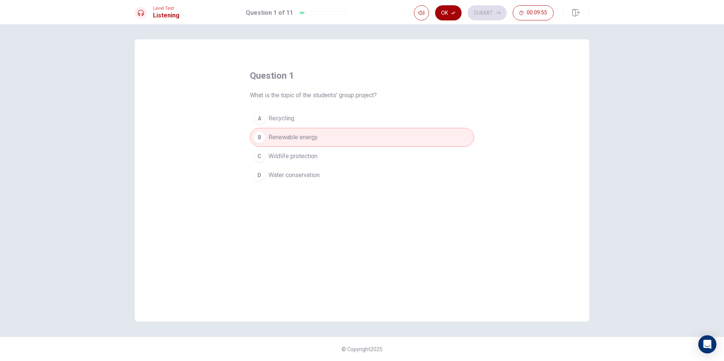
click at [446, 13] on button "Ok" at bounding box center [448, 12] width 27 height 15
click at [495, 14] on button "Submit" at bounding box center [487, 12] width 39 height 15
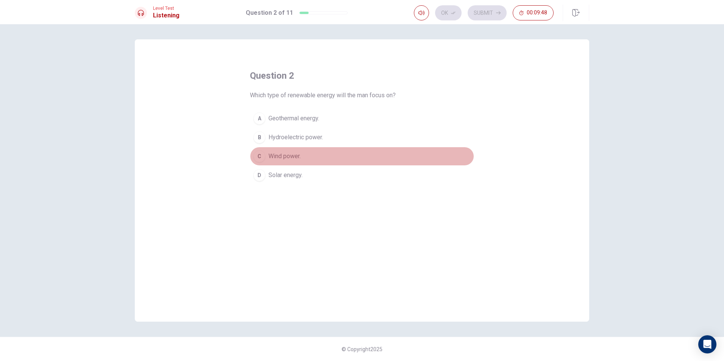
click at [286, 158] on span "Wind power." at bounding box center [284, 156] width 32 height 9
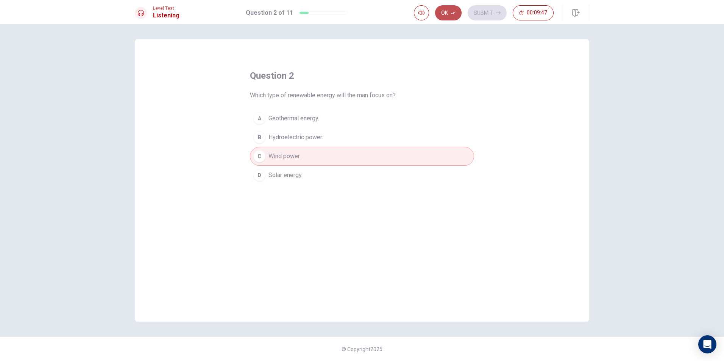
click at [439, 13] on button "Ok" at bounding box center [448, 12] width 27 height 15
click at [479, 9] on button "Submit" at bounding box center [487, 12] width 39 height 15
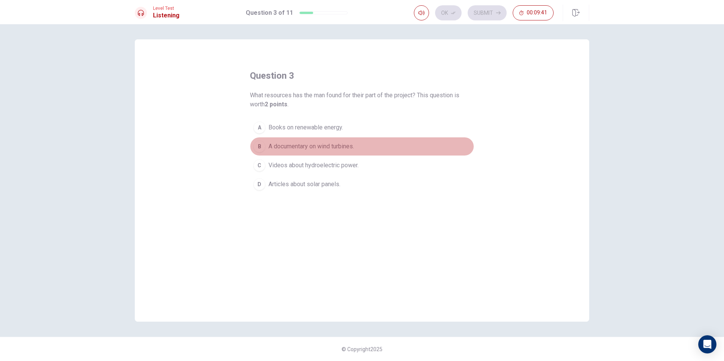
click at [333, 146] on span "A documentary on wind turbines." at bounding box center [311, 146] width 86 height 9
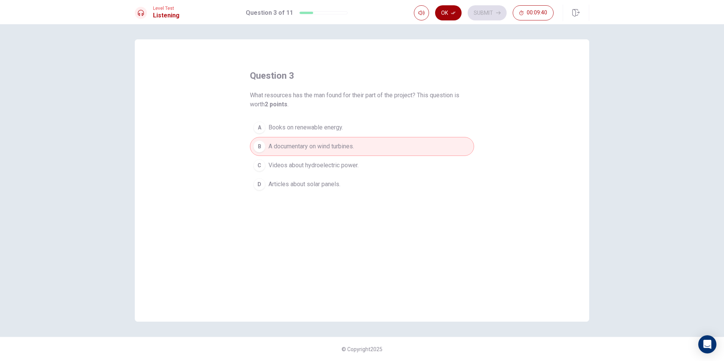
click at [448, 13] on button "Ok" at bounding box center [448, 12] width 27 height 15
click at [487, 12] on button "Submit" at bounding box center [487, 12] width 39 height 15
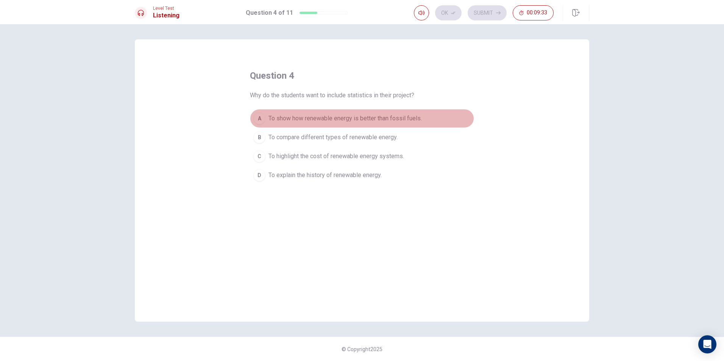
click at [395, 121] on span "To show how renewable energy is better than fossil fuels." at bounding box center [344, 118] width 153 height 9
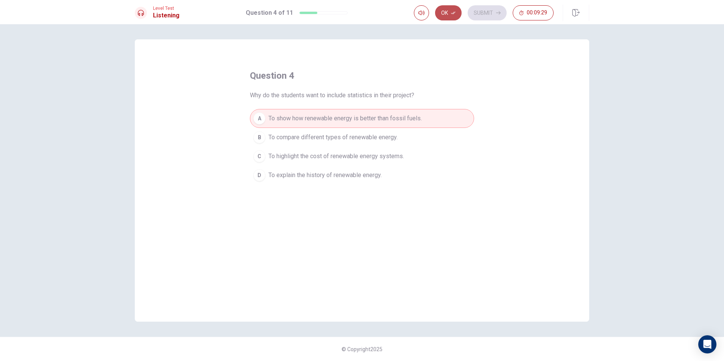
click at [444, 15] on button "Ok" at bounding box center [448, 12] width 27 height 15
click at [478, 12] on button "Submit" at bounding box center [487, 12] width 39 height 15
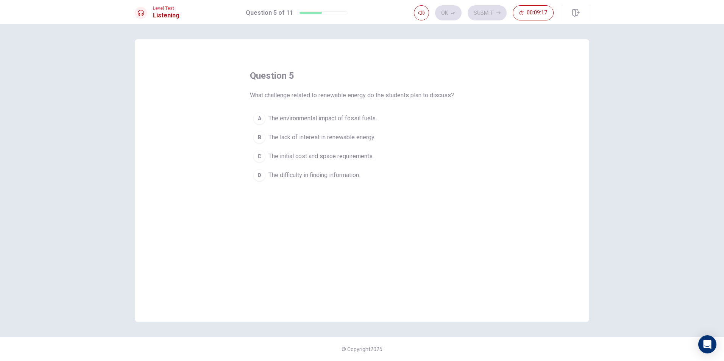
click at [363, 159] on span "The initial cost and space requirements." at bounding box center [320, 156] width 105 height 9
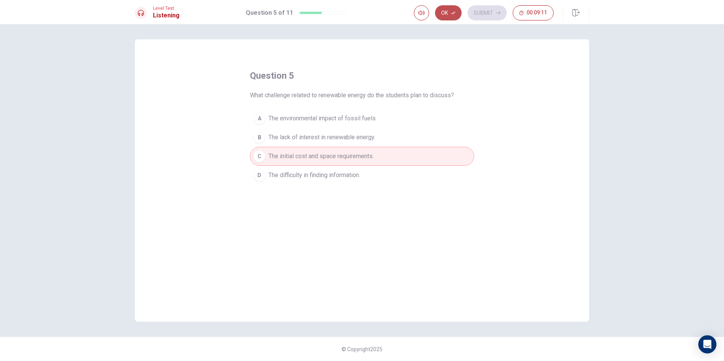
click at [453, 16] on button "Ok" at bounding box center [448, 12] width 27 height 15
click at [477, 14] on button "Submit" at bounding box center [487, 12] width 39 height 15
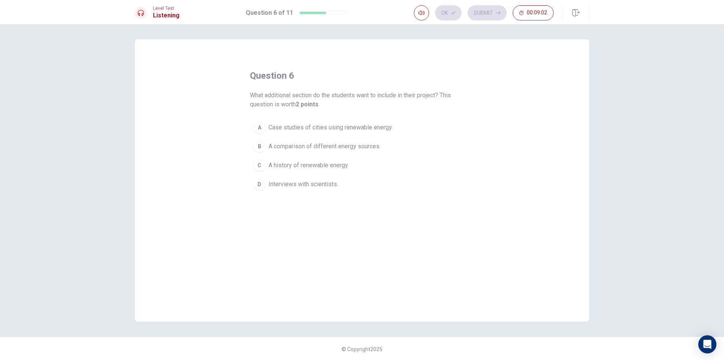
click at [385, 124] on span "Case studies of cities using renewable energy." at bounding box center [330, 127] width 124 height 9
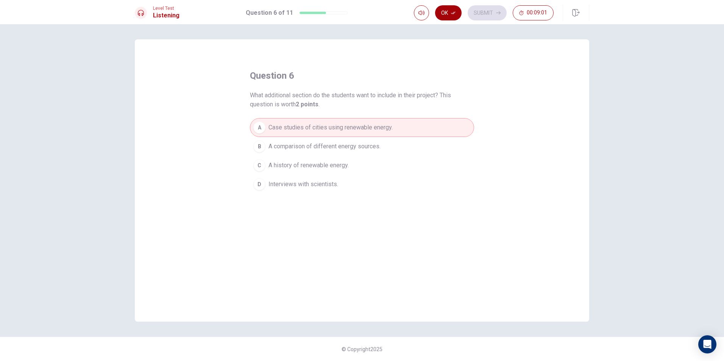
click at [451, 16] on button "Ok" at bounding box center [448, 12] width 27 height 15
click at [493, 16] on button "Submit" at bounding box center [487, 12] width 39 height 15
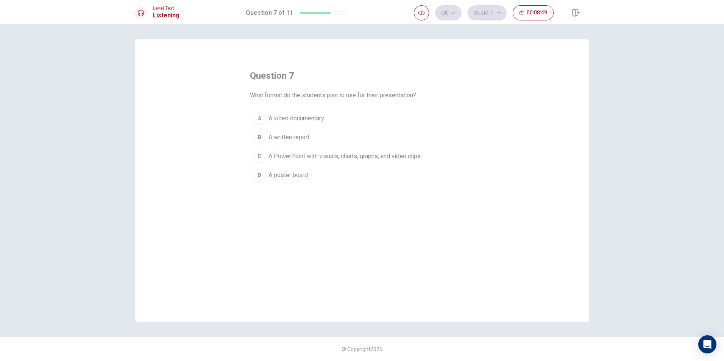
click at [388, 155] on span "A PowerPoint with visuals, charts, graphs, and video clips." at bounding box center [344, 156] width 153 height 9
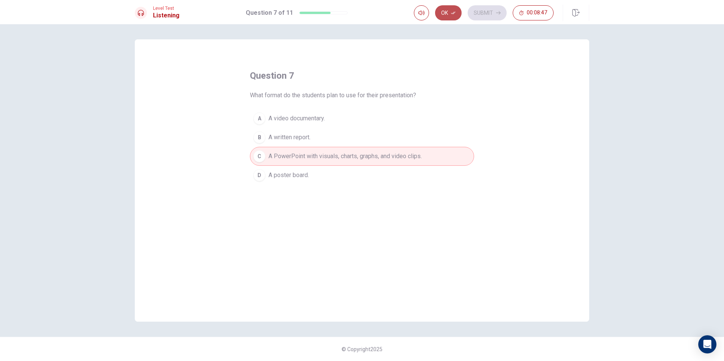
click at [445, 17] on button "Ok" at bounding box center [448, 12] width 27 height 15
click at [482, 16] on button "Submit" at bounding box center [487, 12] width 39 height 15
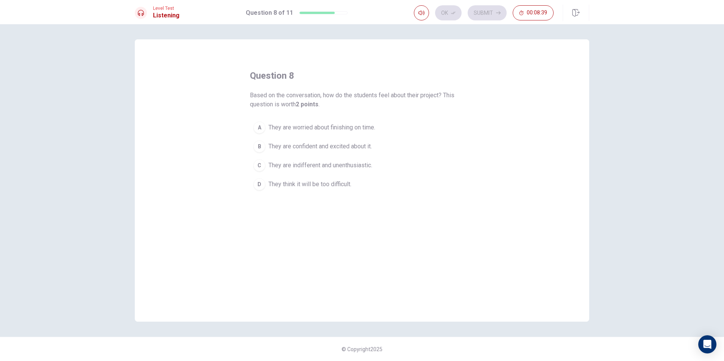
click at [365, 144] on span "They are confident and excited about it." at bounding box center [319, 146] width 103 height 9
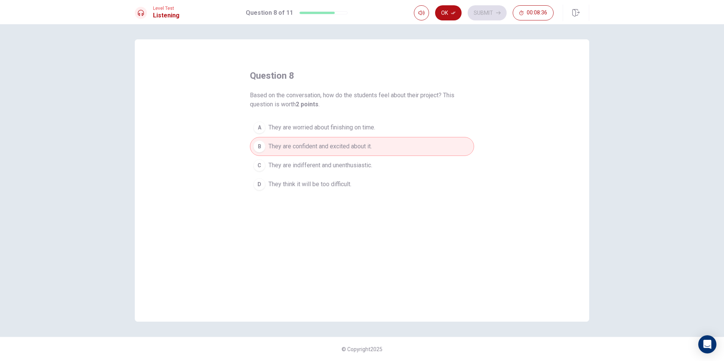
click at [448, 22] on div "Level Test Listening Question 8 of 11 Ok Submit 00:08:36" at bounding box center [362, 12] width 724 height 24
click at [449, 16] on button "Ok" at bounding box center [448, 12] width 27 height 15
click at [488, 11] on button "Submit" at bounding box center [487, 12] width 39 height 15
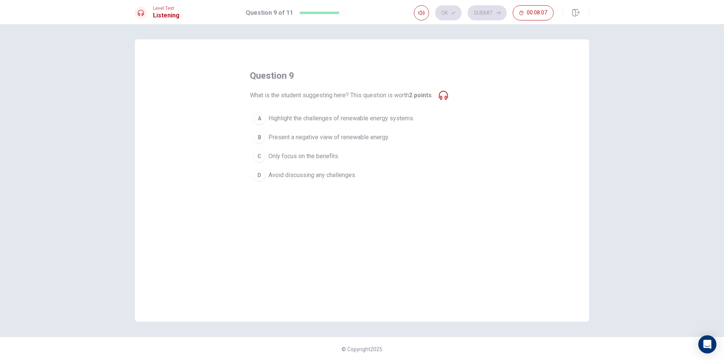
click at [339, 120] on span "Highlight the challenges of renewable energy systems." at bounding box center [341, 118] width 146 height 9
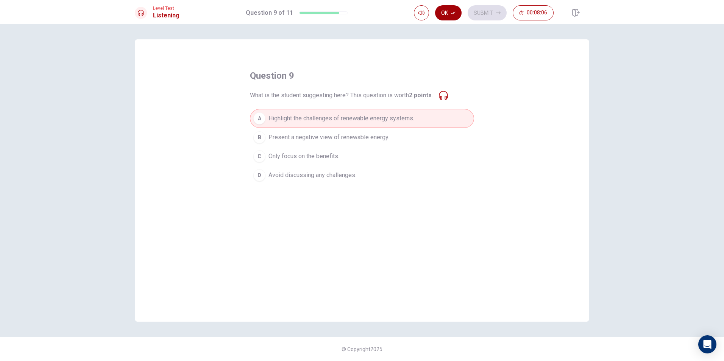
click at [449, 16] on button "Ok" at bounding box center [448, 12] width 27 height 15
click at [496, 12] on icon "button" at bounding box center [498, 13] width 5 height 5
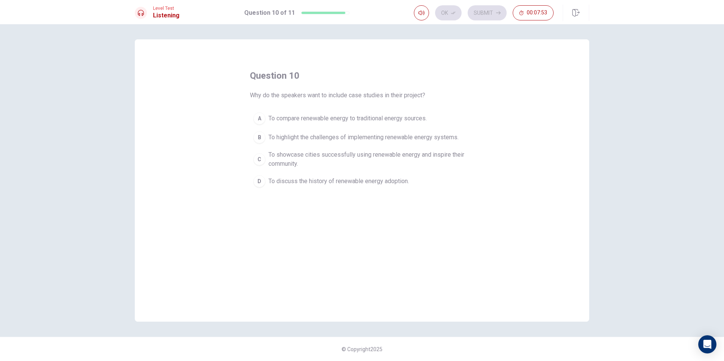
click at [342, 157] on span "To showcase cities successfully using renewable energy and inspire their commun…" at bounding box center [369, 159] width 202 height 18
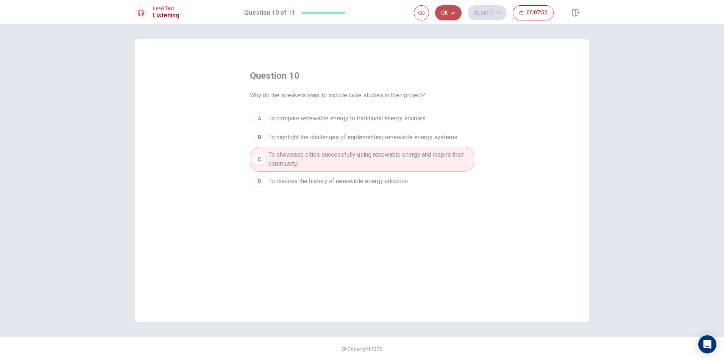
click at [454, 12] on icon "button" at bounding box center [453, 13] width 5 height 3
click at [473, 14] on button "Submit" at bounding box center [487, 12] width 39 height 15
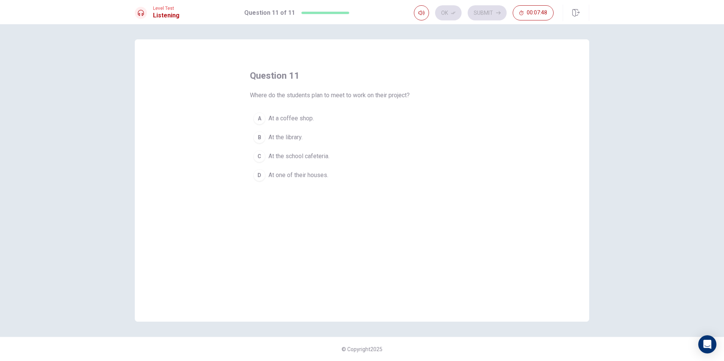
click at [289, 137] on span "At the library." at bounding box center [285, 137] width 34 height 9
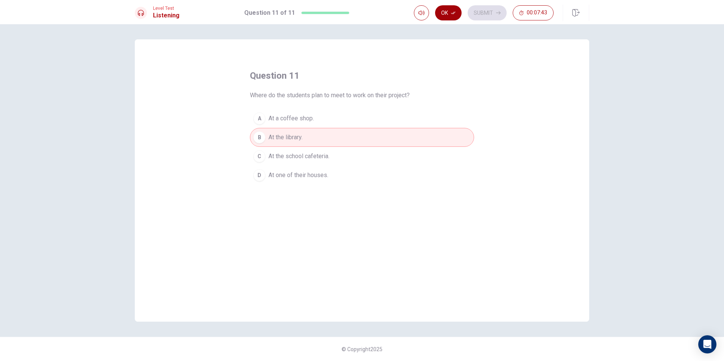
click at [451, 15] on button "Ok" at bounding box center [448, 12] width 27 height 15
click at [490, 16] on button "Submit" at bounding box center [487, 12] width 39 height 15
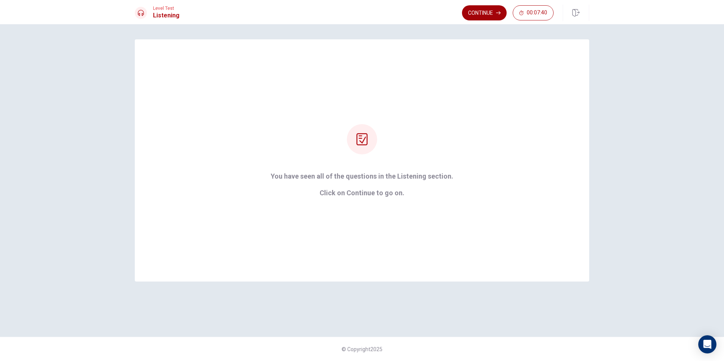
click at [492, 9] on button "Continue" at bounding box center [484, 12] width 45 height 15
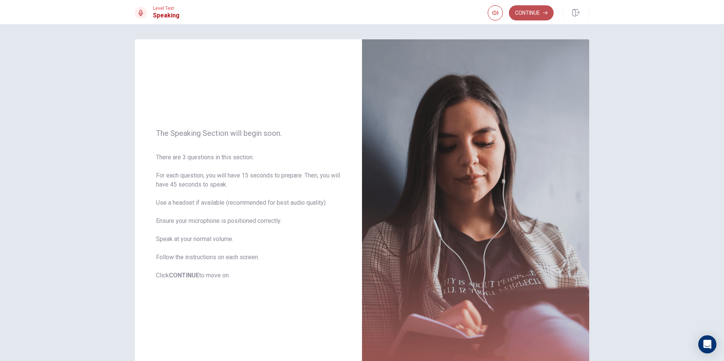
click at [525, 12] on button "Continue" at bounding box center [531, 12] width 45 height 15
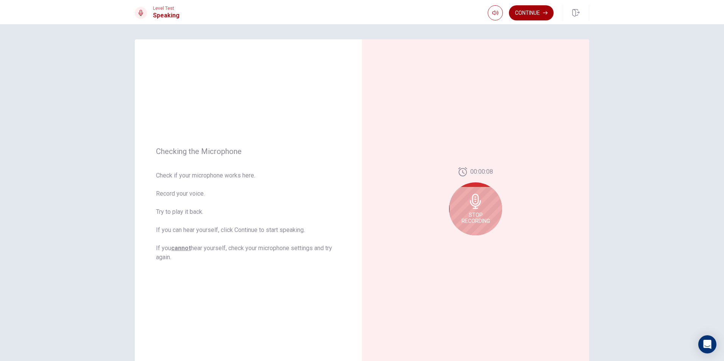
click at [534, 15] on button "Continue" at bounding box center [531, 12] width 45 height 15
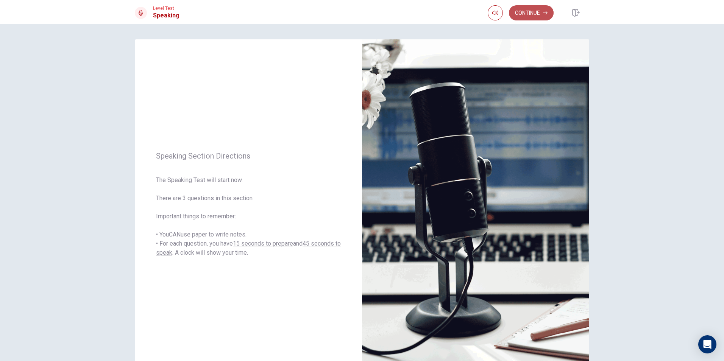
click at [542, 14] on button "Continue" at bounding box center [531, 12] width 45 height 15
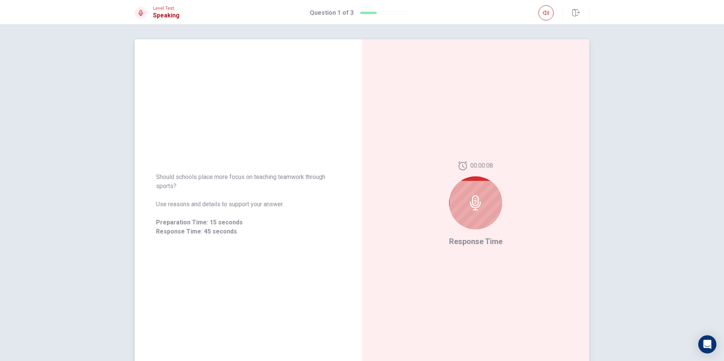
click at [481, 201] on icon at bounding box center [475, 202] width 15 height 15
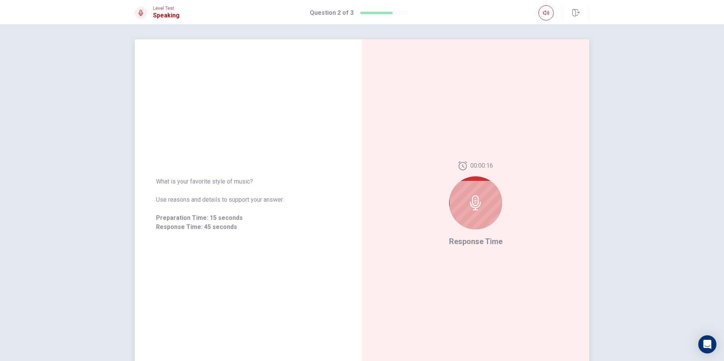
click at [479, 201] on icon at bounding box center [475, 202] width 15 height 15
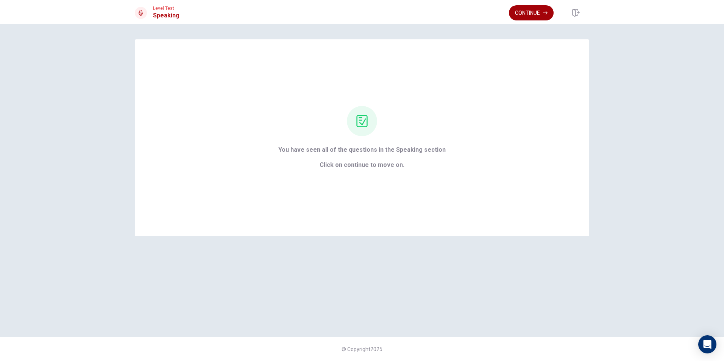
click at [536, 17] on button "Continue" at bounding box center [531, 12] width 45 height 15
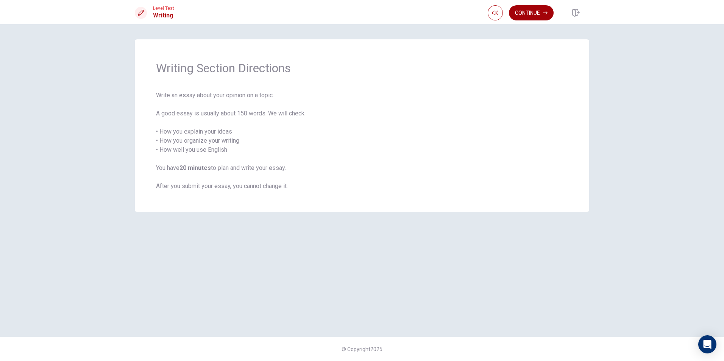
click at [536, 17] on button "Continue" at bounding box center [531, 12] width 45 height 15
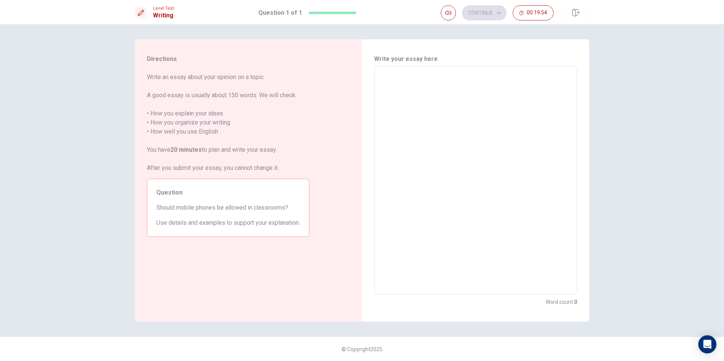
click at [438, 103] on textarea at bounding box center [475, 180] width 192 height 216
type textarea "M"
type textarea "x"
type textarea "Mo"
type textarea "x"
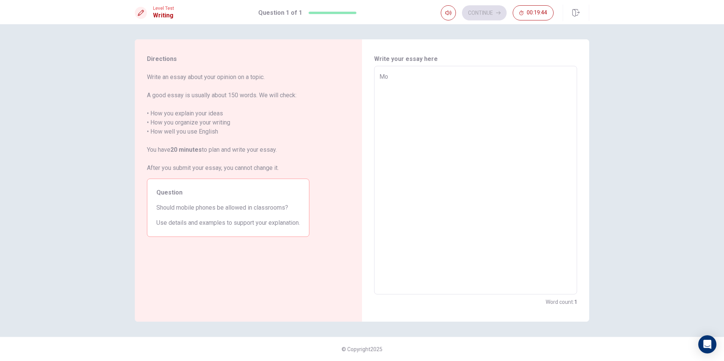
type textarea "Mob"
type textarea "x"
type textarea "Mobi"
type textarea "x"
type textarea "Mobil"
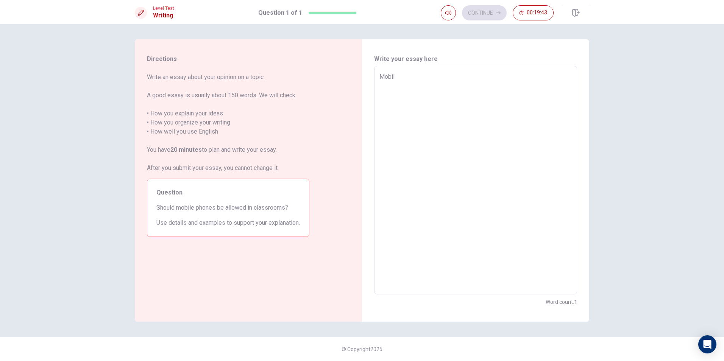
type textarea "x"
type textarea "Mobile"
type textarea "x"
type textarea "Mobile"
type textarea "x"
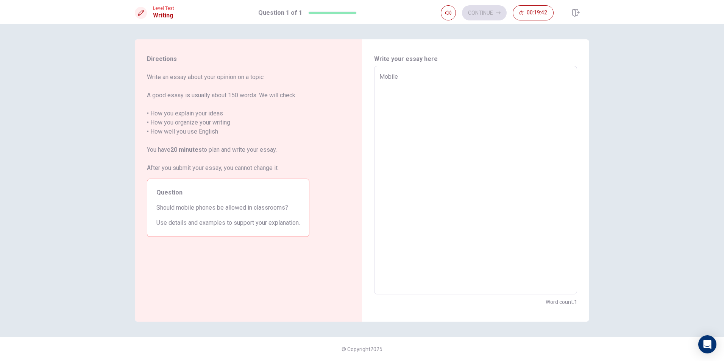
type textarea "Mobile p"
type textarea "x"
type textarea "Mobile ph"
type textarea "x"
type textarea "Mobile pho"
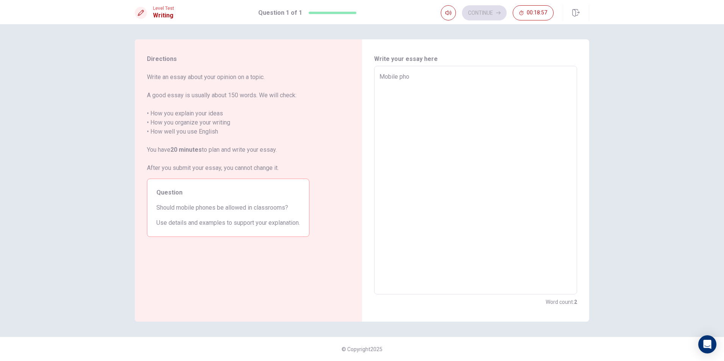
type textarea "x"
type textarea "Mobile ph"
type textarea "x"
type textarea "Mobile p"
type textarea "x"
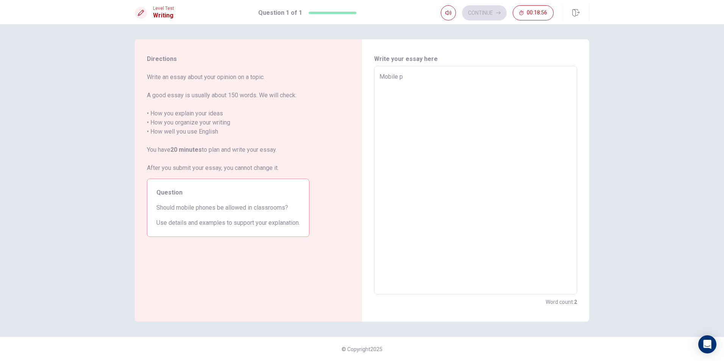
type textarea "Mobile"
type textarea "x"
type textarea "Mobile"
type textarea "x"
type textarea "Mobil"
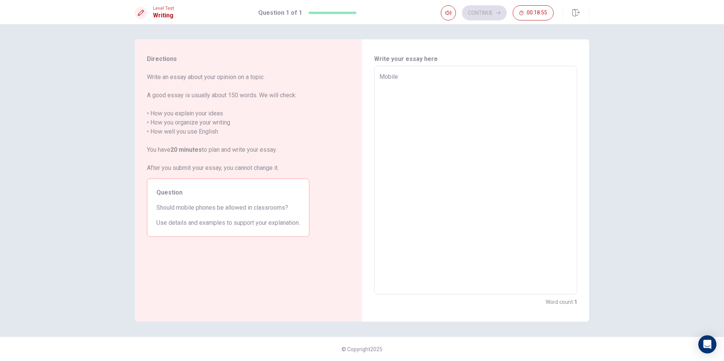
type textarea "x"
type textarea "Mobi"
type textarea "x"
type textarea "Mob"
type textarea "x"
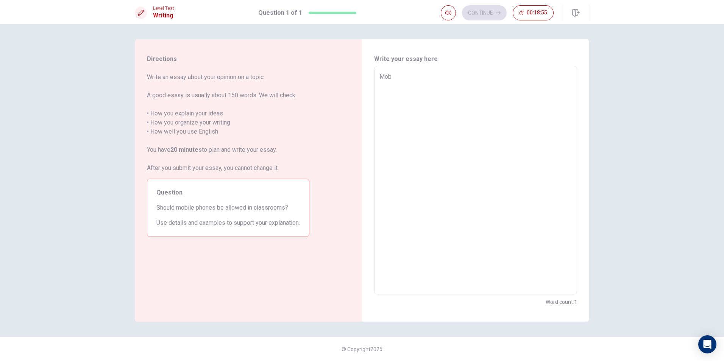
type textarea "Mo"
type textarea "x"
type textarea "M"
type textarea "x"
type textarea "T"
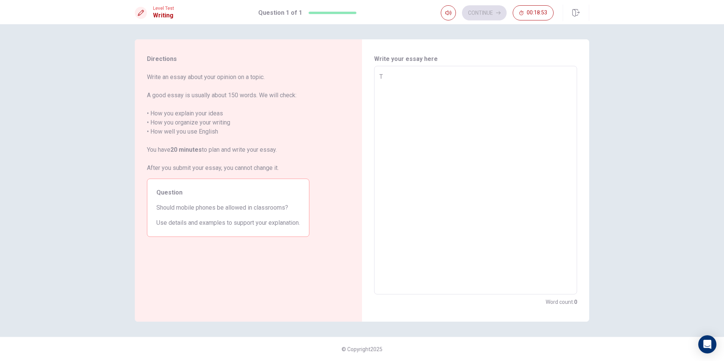
type textarea "x"
type textarea "Th"
type textarea "x"
type textarea "The"
type textarea "x"
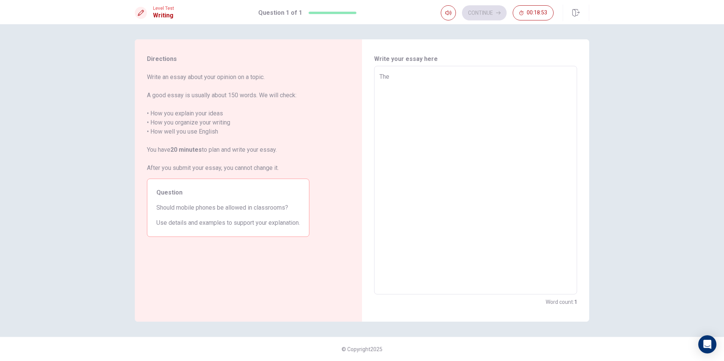
type textarea "The"
type textarea "x"
type textarea "The d"
type textarea "x"
type textarea "The de"
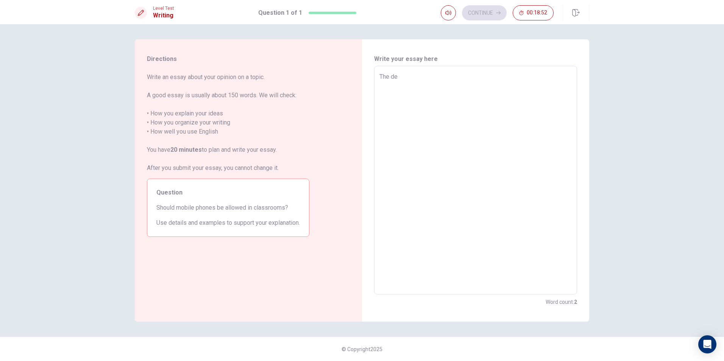
type textarea "x"
type textarea "The deb"
type textarea "x"
type textarea "The debt"
type textarea "x"
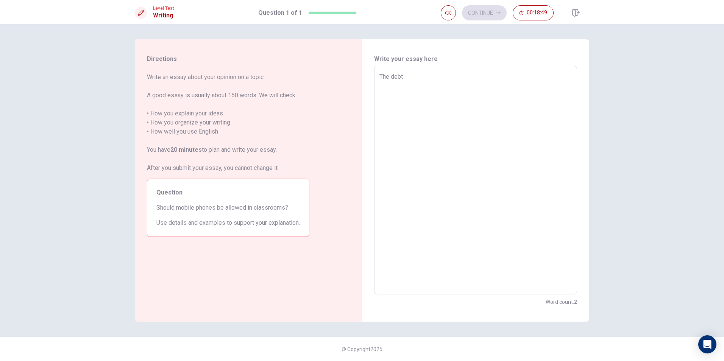
type textarea "The deb"
type textarea "x"
type textarea "The deba"
type textarea "x"
type textarea "The debat"
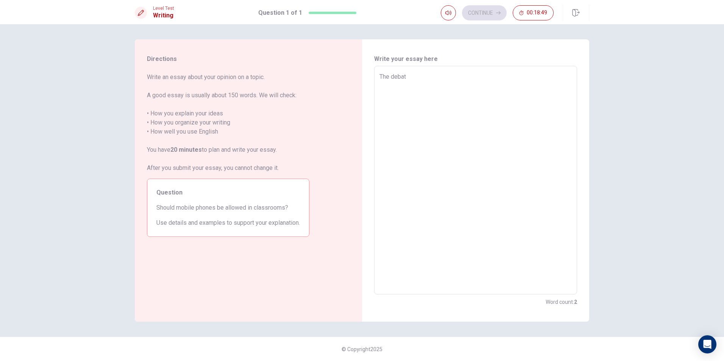
type textarea "x"
type textarea "The debate"
type textarea "x"
type textarea "The debate"
type textarea "x"
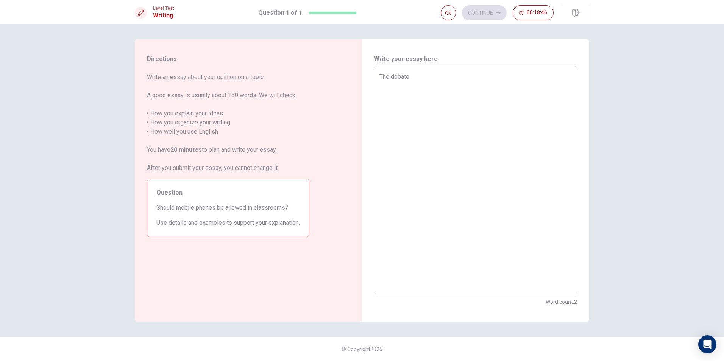
type textarea "The debate o"
type textarea "x"
type textarea "The debate ov"
type textarea "x"
type textarea "The debate ove"
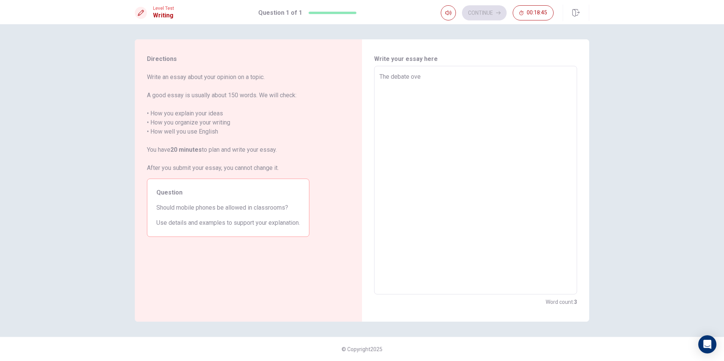
type textarea "x"
type textarea "The debate over"
type textarea "x"
type textarea "The debate overw"
type textarea "x"
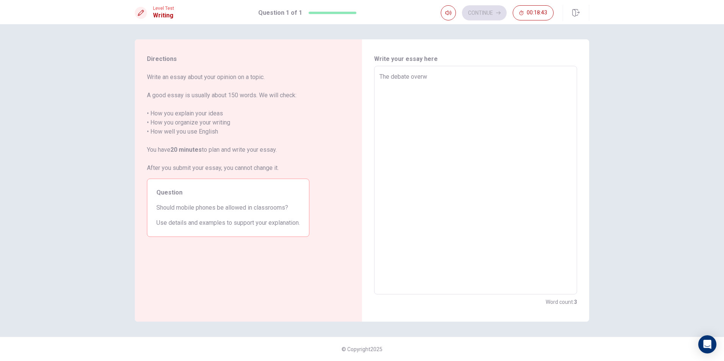
type textarea "The debate overwh"
type textarea "x"
type textarea "The debate overwhe"
type textarea "x"
type textarea "The debate overwhet"
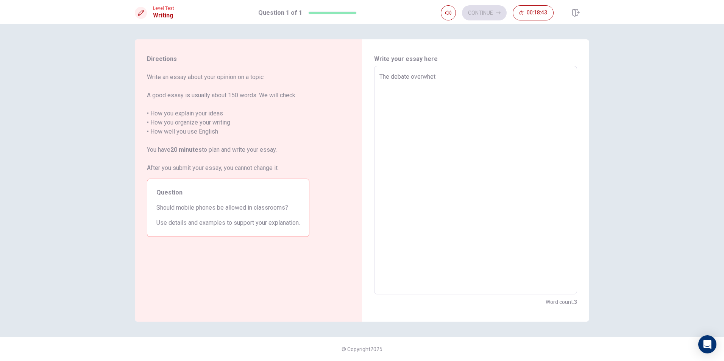
type textarea "x"
type textarea "The debate overwhett"
type textarea "x"
type textarea "The debate overwhetth"
type textarea "x"
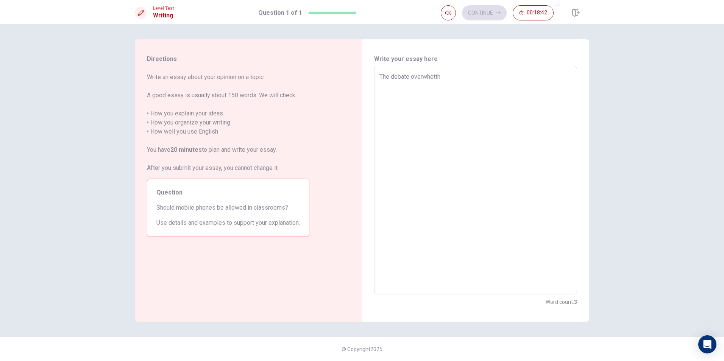
type textarea "The debate overwhetthe"
type textarea "x"
type textarea "The debate overwhetther"
type textarea "x"
type textarea "The debate overwhetther"
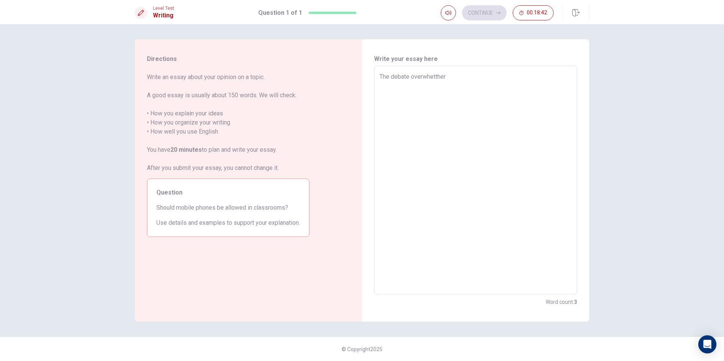
type textarea "x"
type textarea "The debate overwhetther m"
type textarea "x"
type textarea "The debate overwhetther mo"
type textarea "x"
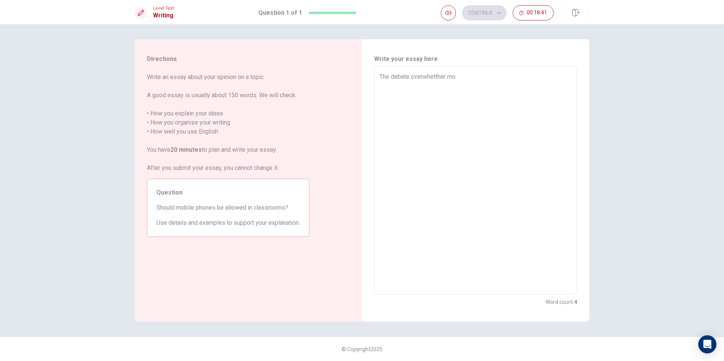
type textarea "The debate overwhetther mob"
type textarea "x"
type textarea "The debate overwhetther mobi"
type textarea "x"
type textarea "The debate overwhetther mobil"
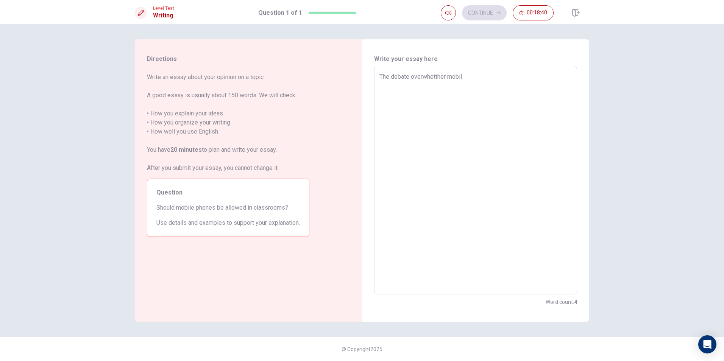
type textarea "x"
type textarea "The debate overwhetther mobile"
type textarea "x"
type textarea "The debate overwhetther mobile"
type textarea "x"
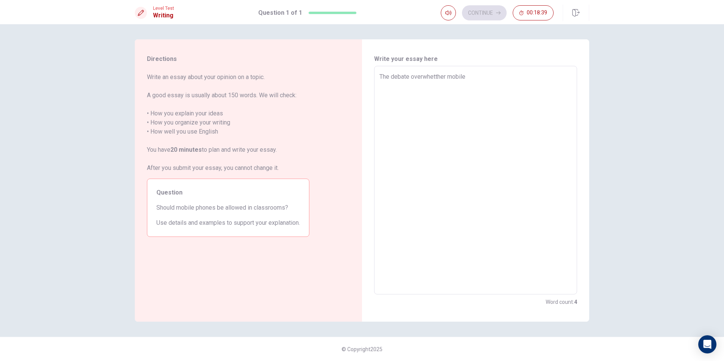
type textarea "The debate overwhetther mobile p"
type textarea "x"
type textarea "The debate overwhetther mobile ph"
type textarea "x"
type textarea "The debate overwhetther mobile pho"
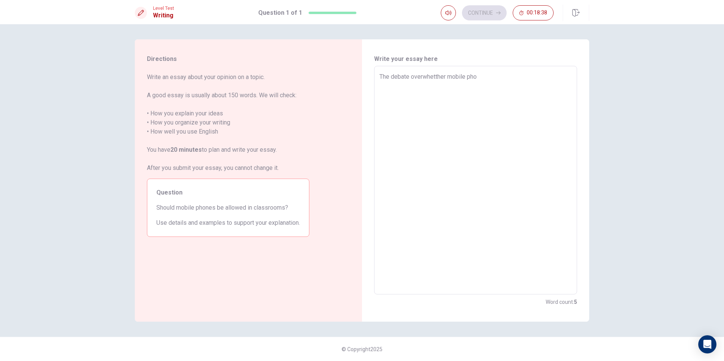
type textarea "x"
type textarea "The debate overwhetther mobile phoe"
type textarea "x"
type textarea "The debate overwhetther mobile phoes"
type textarea "x"
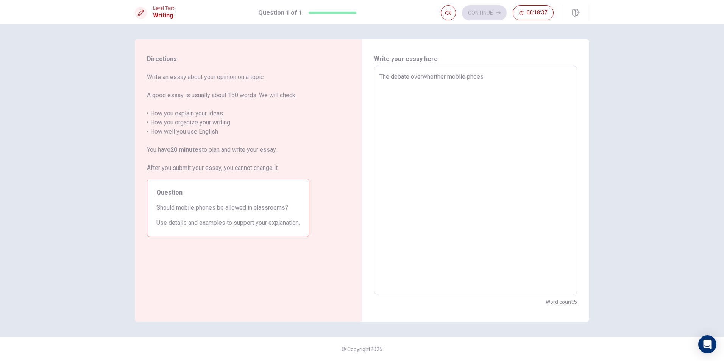
type textarea "The debate overwhetther mobile phoes"
type textarea "x"
type textarea "The debate overwhetther mobile phoes s"
type textarea "x"
type textarea "The debate overwhetther mobile phoes sh"
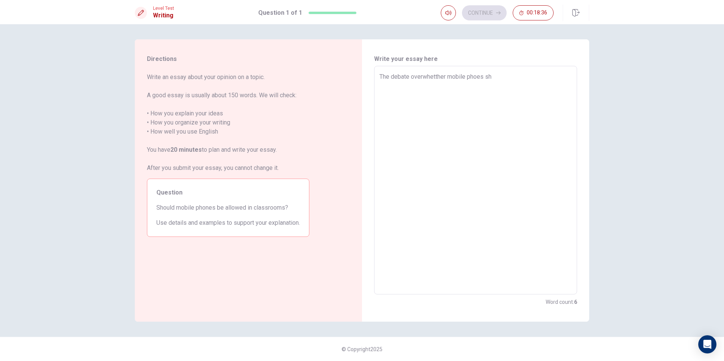
type textarea "x"
type textarea "The debate overwhetther mobile phoes sho"
type textarea "x"
type textarea "The debate overwhetther mobile phoes shou"
type textarea "x"
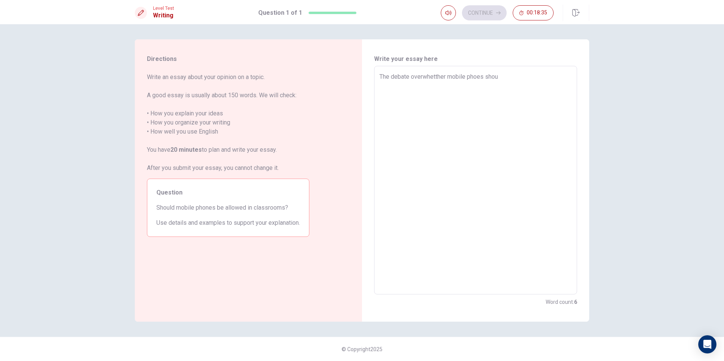
type textarea "The debate overwhetther mobile phoes shoul"
type textarea "x"
type textarea "The debate overwhetther mobile phoes should"
type textarea "x"
type textarea "The debate overwhetther mobile phoes should"
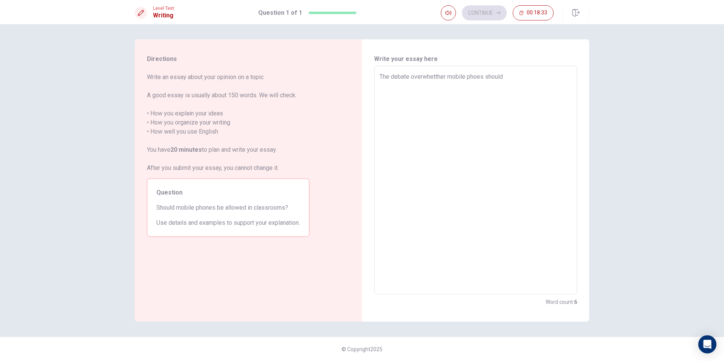
type textarea "x"
type textarea "The debate overwhetther mobile phoes should b"
type textarea "x"
type textarea "The debate overwhetther mobile phoes should be"
type textarea "x"
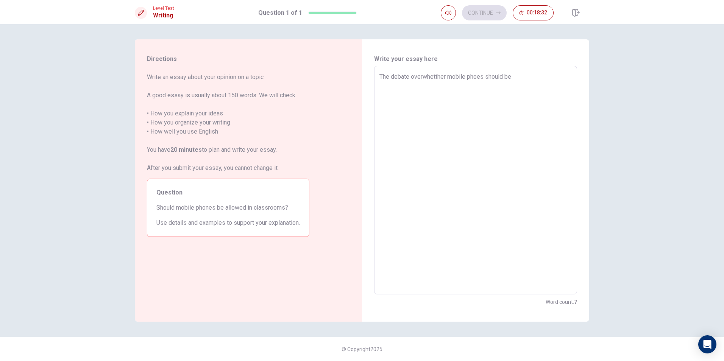
type textarea "The debate overwhetther mobile phoes should be"
click at [478, 76] on textarea "The debate overwhetther mobile phoes should be" at bounding box center [475, 180] width 192 height 216
type textarea "x"
type textarea "The debate overwhetther mobile phones should be"
click at [528, 77] on textarea "The debate overwhetther mobile phones should be" at bounding box center [475, 180] width 192 height 216
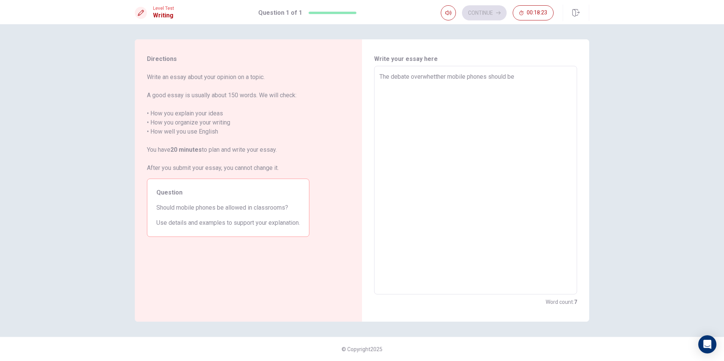
type textarea "x"
type textarea "The debate overwhetther mobile phones should be a"
type textarea "x"
type textarea "The debate overwhetther mobile phones should be al"
type textarea "x"
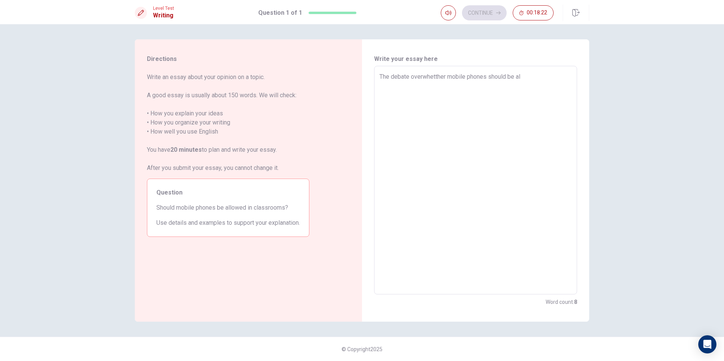
type textarea "The debate overwhetther mobile phones should be all"
type textarea "x"
type textarea "The debate overwhetther mobile phones should be allo"
type textarea "x"
type textarea "The debate overwhetther mobile phones should be allow"
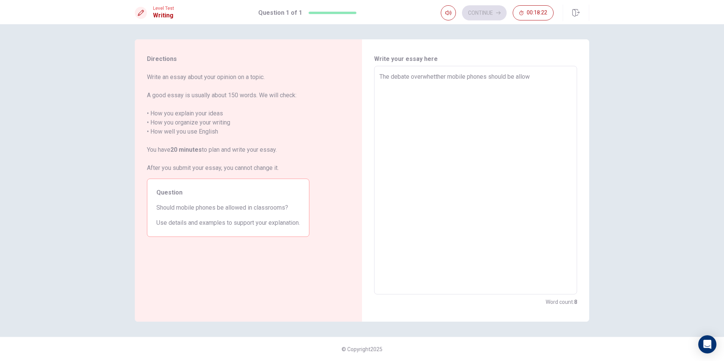
type textarea "x"
type textarea "The debate overwhetther mobile phones should be allowe"
type textarea "x"
type textarea "The debate overwhetther mobile phones should be allowed"
type textarea "x"
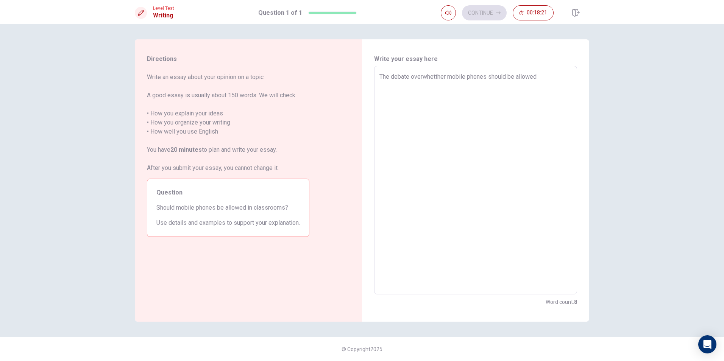
type textarea "The debate overwhetther mobile phones should be allowed"
type textarea "x"
type textarea "The debate overwhetther mobile phones should be allowed i"
type textarea "x"
type textarea "The debate overwhetther mobile phones should be allowed in"
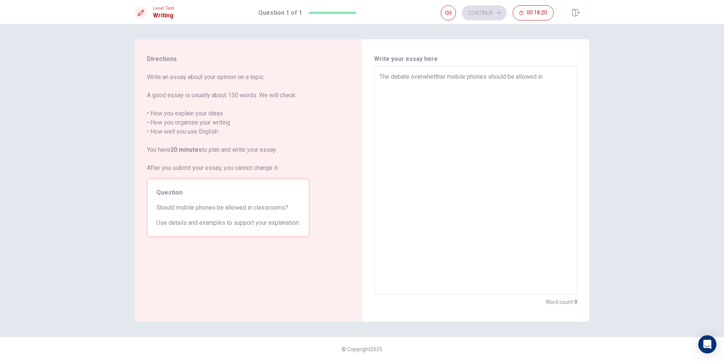
type textarea "x"
type textarea "The debate overwhetther mobile phones should be allowed in"
type textarea "x"
type textarea "The debate overwhetther mobile phones should be allowed in c"
type textarea "x"
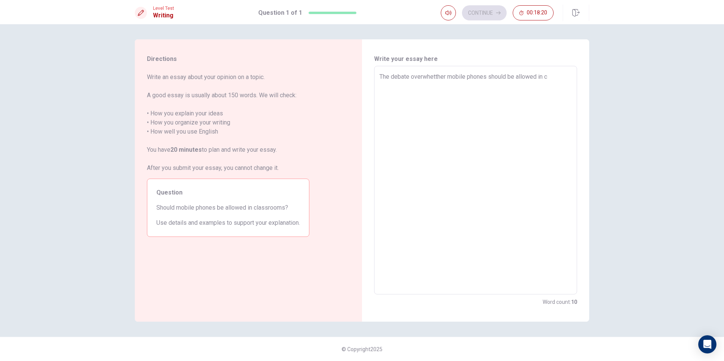
type textarea "The debate overwhetther mobile phones should be allowed in cl"
type textarea "x"
type textarea "The debate overwhetther mobile phones should be allowed in cla"
type textarea "x"
type textarea "The debate overwhetther mobile phones should be allowed in clas"
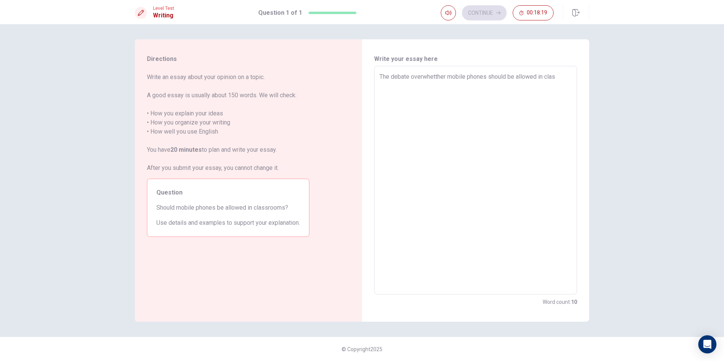
type textarea "x"
type textarea "The debate overwhetther mobile phones should be allowed in class"
type textarea "x"
type textarea "The debate overwhetther mobile phones should be allowed in classr"
type textarea "x"
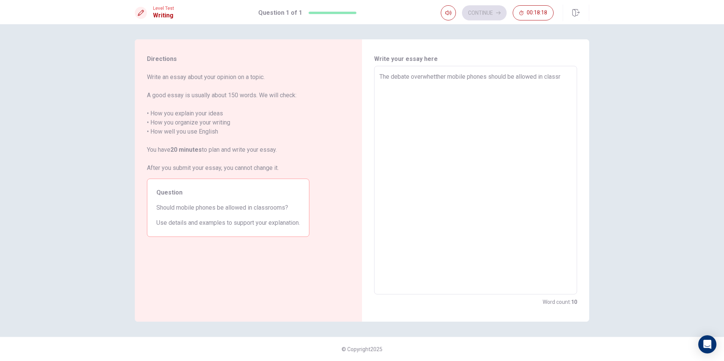
type textarea "The debate overwhetther mobile phones should be allowed in classro"
type textarea "x"
type textarea "The debate overwhetther mobile phones should be allowed in classroo"
type textarea "x"
type textarea "The debate overwhetther mobile phones should be allowed in classroom"
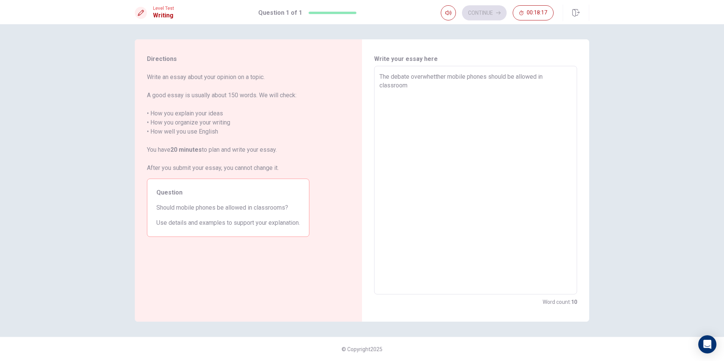
type textarea "x"
type textarea "The debate overwhetther mobile phones should be allowed in classrooms"
type textarea "x"
type textarea "The debate overwhetther mobile phones should be allowed in classrooms"
type textarea "x"
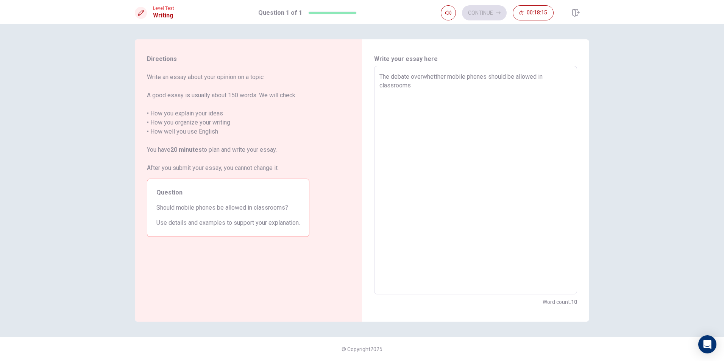
type textarea "The debate overwhetther mobile phones should be allowed in classrooms i"
type textarea "x"
type textarea "The debate overwhetther mobile phones should be allowed in classrooms is"
type textarea "x"
type textarea "The debate overwhetther mobile phones should be allowed in classrooms is"
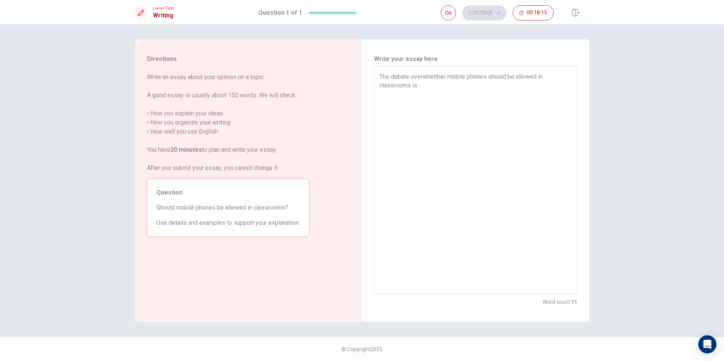
type textarea "x"
type textarea "The debate overwhetther mobile phones should be allowed in classrooms is a"
type textarea "x"
type textarea "The debate overwhetther mobile phones should be allowed in classrooms is a"
type textarea "x"
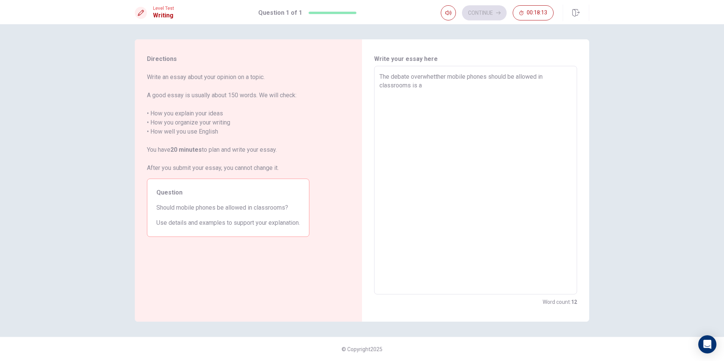
type textarea "The debate overwhetther mobile phones should be allowed in classrooms is a c"
type textarea "x"
type textarea "The debate overwhetther mobile phones should be allowed in classrooms is a co"
type textarea "x"
type textarea "The debate overwhetther mobile phones should be allowed in classrooms is a com"
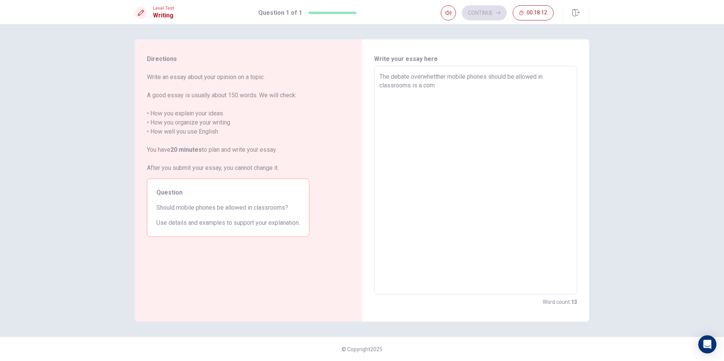
type textarea "x"
click at [570, 86] on textarea "The debate overwhetther mobile phones should be allowed in classrooms is a comp…" at bounding box center [475, 180] width 192 height 216
click at [438, 77] on textarea "The debate overwhetther mobile phones should be allowed in classrooms is a comp…" at bounding box center [475, 180] width 192 height 216
click at [431, 76] on textarea "The debate overwhether mobile phones should be allowed in classrooms is a compl…" at bounding box center [475, 180] width 192 height 216
click at [439, 97] on textarea "The debate overwhether mobile phones should be allowed in classrooms is a compl…" at bounding box center [475, 180] width 192 height 216
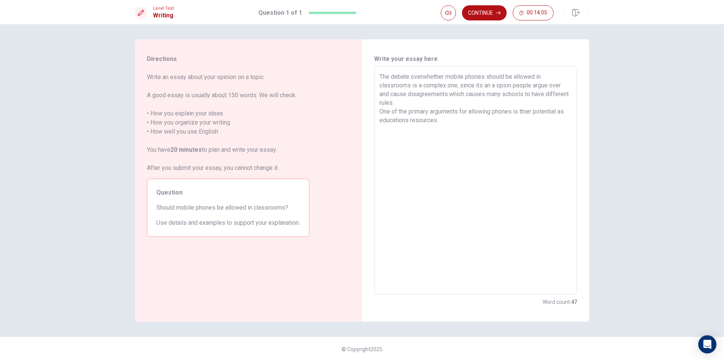
click at [452, 104] on textarea "The debate overwhether mobile phones should be allowed in classrooms is a compl…" at bounding box center [475, 180] width 192 height 216
click at [442, 127] on textarea "The debate overwhether mobile phones should be allowed in classrooms is a compl…" at bounding box center [475, 180] width 192 height 216
click at [439, 128] on textarea "The debate overwhether mobile phones should be allowed in classrooms is a compl…" at bounding box center [475, 180] width 192 height 216
click at [447, 128] on textarea "The debate overwhether mobile phones should be allowed in classrooms is a compl…" at bounding box center [475, 180] width 192 height 216
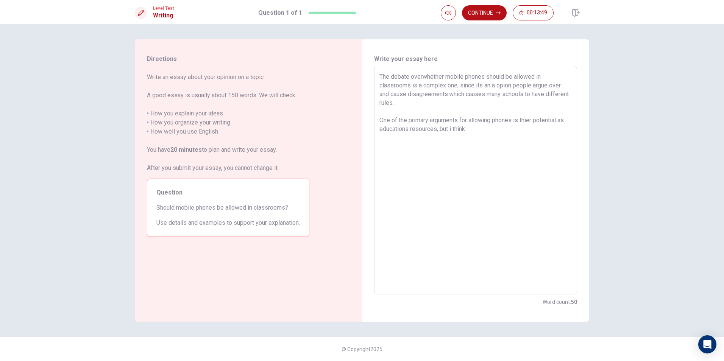
click at [490, 128] on textarea "The debate overwhether mobile phones should be allowed in classrooms is a compl…" at bounding box center [475, 180] width 192 height 216
drag, startPoint x: 437, startPoint y: 128, endPoint x: 579, endPoint y: 142, distance: 142.7
click at [579, 142] on div "Write your essay here The debate overwhether mobile phones should be allowed in…" at bounding box center [475, 180] width 227 height 282
click at [411, 147] on textarea "The debate overwhether mobile phones should be allowed in classrooms is a compl…" at bounding box center [475, 180] width 192 height 216
click at [410, 145] on textarea "The debate overwhether mobile phones should be allowed in classrooms is a compl…" at bounding box center [475, 180] width 192 height 216
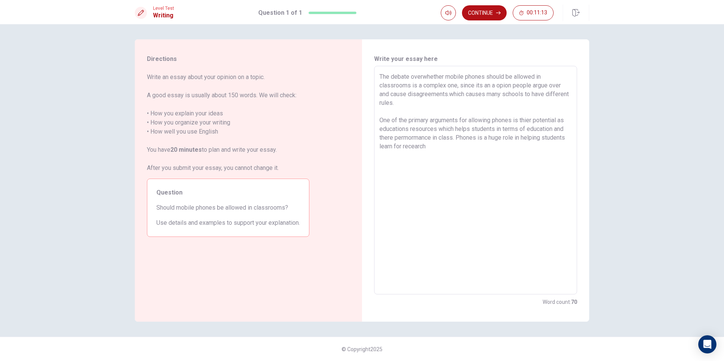
click at [413, 146] on textarea "The debate overwhether mobile phones should be allowed in classrooms is a compl…" at bounding box center [475, 180] width 192 height 216
drag, startPoint x: 453, startPoint y: 143, endPoint x: 456, endPoint y: 141, distance: 4.1
click at [454, 142] on textarea "The debate overwhether mobile phones should be allowed in classrooms is a compl…" at bounding box center [475, 180] width 192 height 216
click at [419, 147] on textarea "The debate overwhether mobile phones should be allowed in classrooms is a compl…" at bounding box center [475, 180] width 192 height 216
click at [449, 145] on textarea "The debate overwhether mobile phones should be allowed in classrooms is a compl…" at bounding box center [475, 180] width 192 height 216
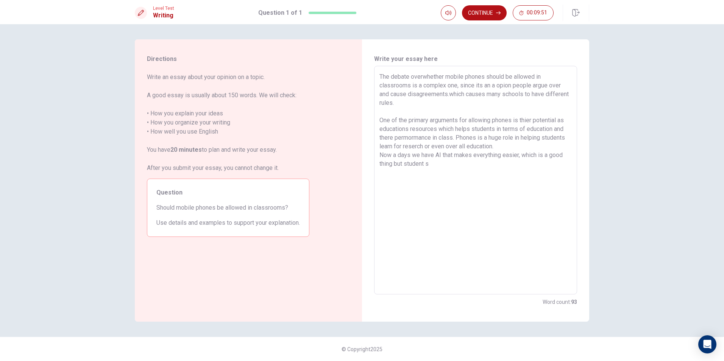
click at [445, 164] on textarea "The debate overwhether mobile phones should be allowed in classrooms is a compl…" at bounding box center [475, 180] width 192 height 216
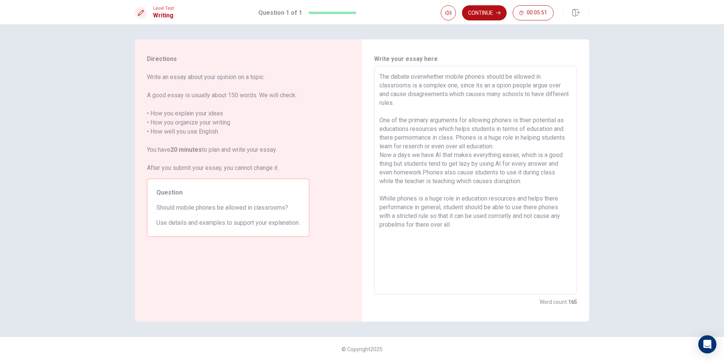
click at [423, 170] on textarea "The debate overwhether mobile phones should be allowed in classrooms is a compl…" at bounding box center [475, 180] width 192 height 216
click at [459, 227] on textarea "The debate overwhether mobile phones should be allowed in classrooms is a compl…" at bounding box center [475, 180] width 192 height 216
click at [493, 14] on button "Continue" at bounding box center [484, 12] width 45 height 15
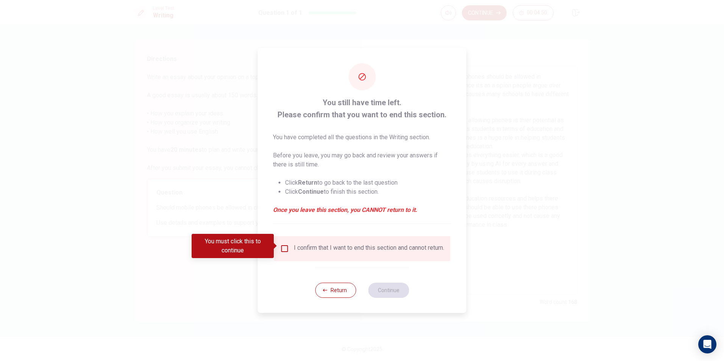
click at [287, 247] on input "You must click this to continue" at bounding box center [284, 248] width 9 height 9
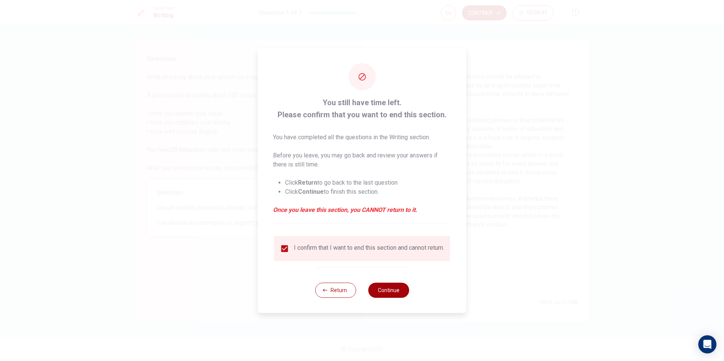
click at [403, 297] on button "Continue" at bounding box center [388, 290] width 41 height 15
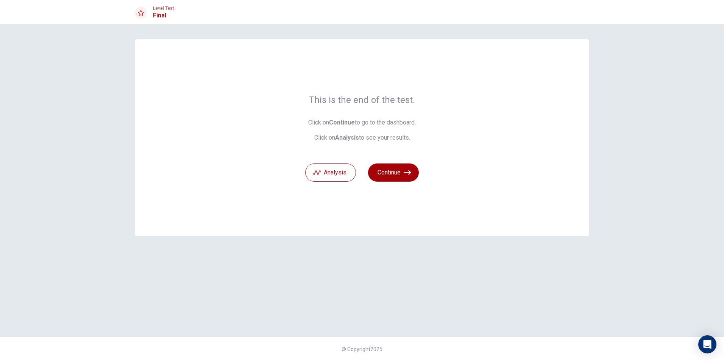
click at [398, 170] on button "Continue" at bounding box center [393, 173] width 51 height 18
